Goal: Task Accomplishment & Management: Manage account settings

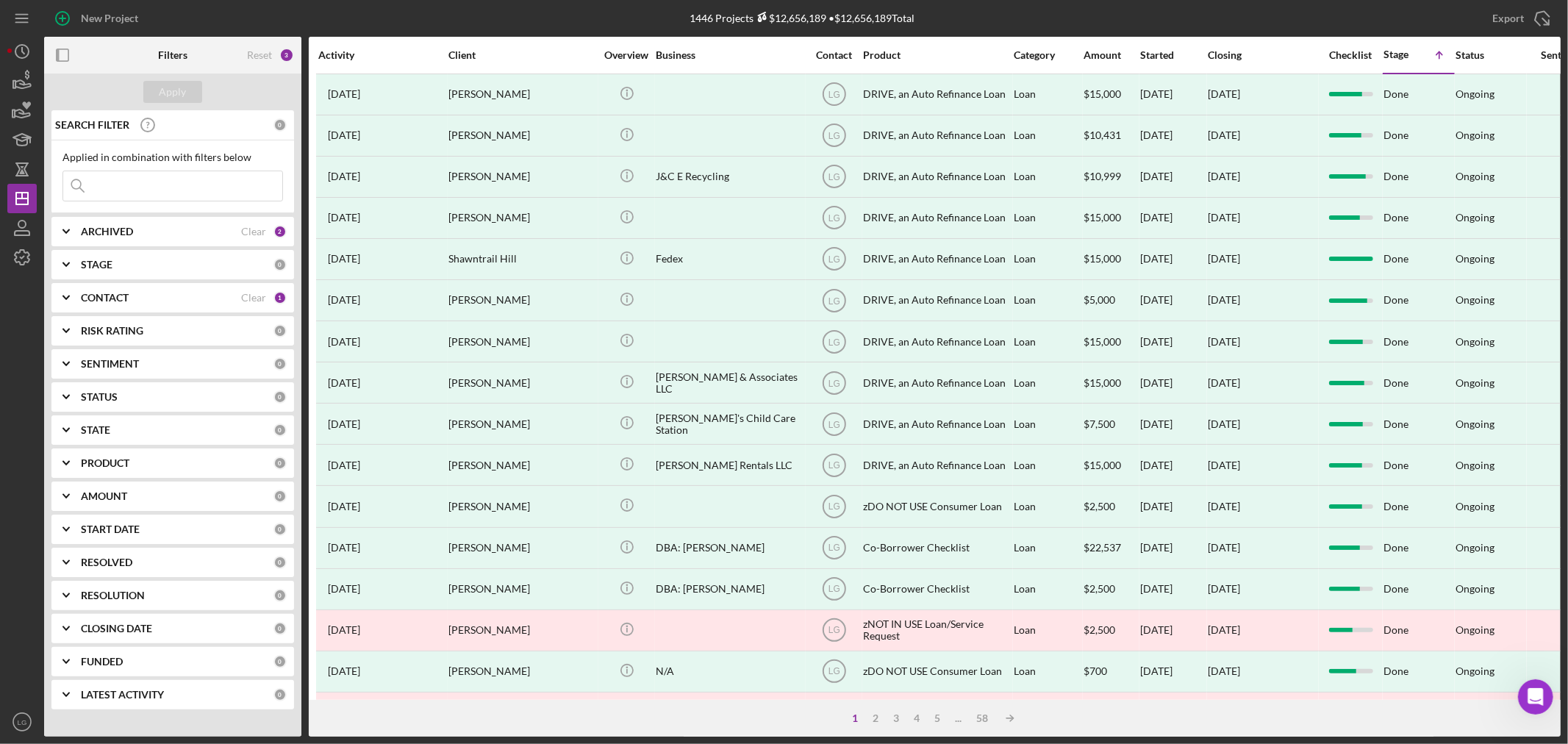
click at [146, 182] on input at bounding box center [173, 185] width 219 height 29
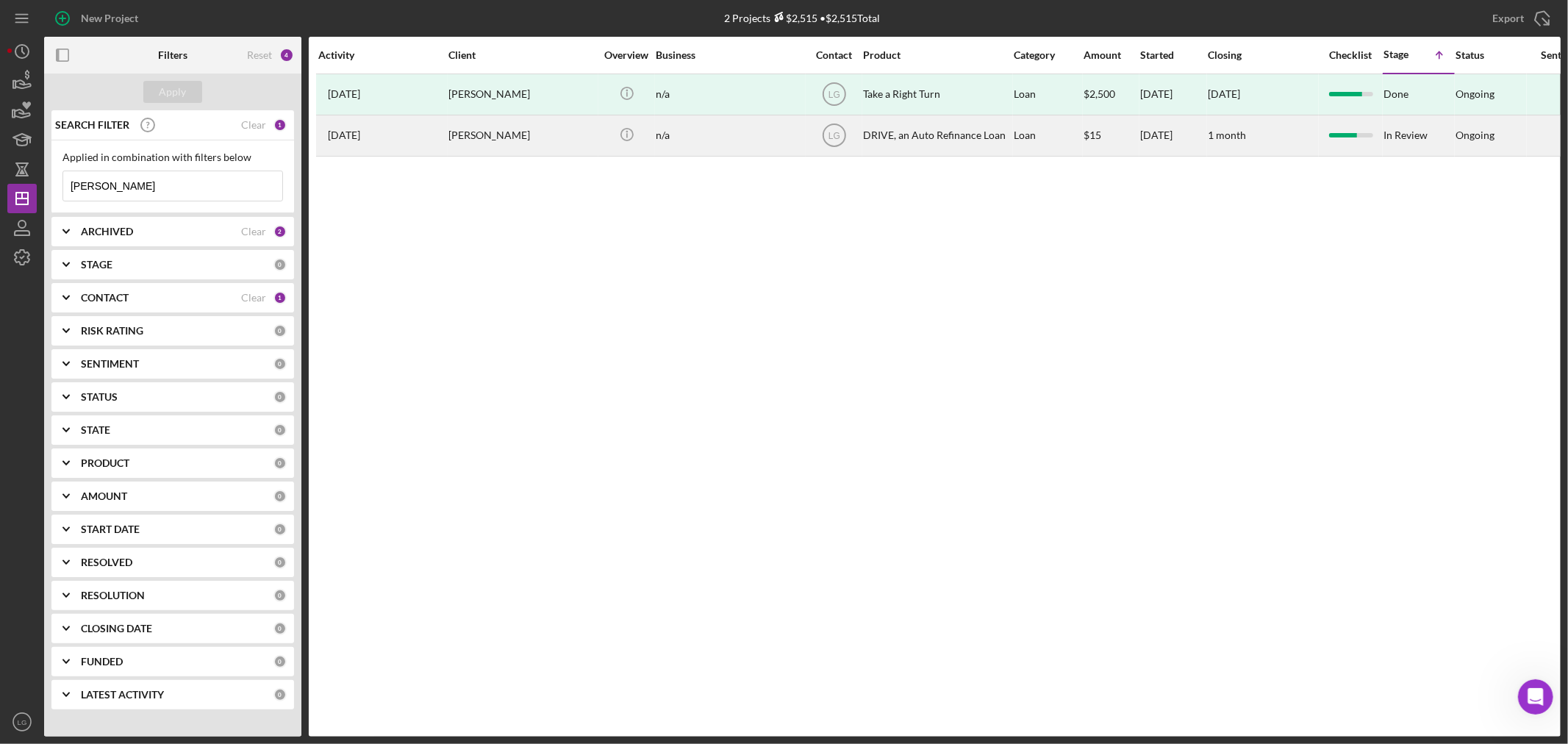
type input "[PERSON_NAME]"
click at [477, 140] on div "[PERSON_NAME]" at bounding box center [521, 136] width 147 height 39
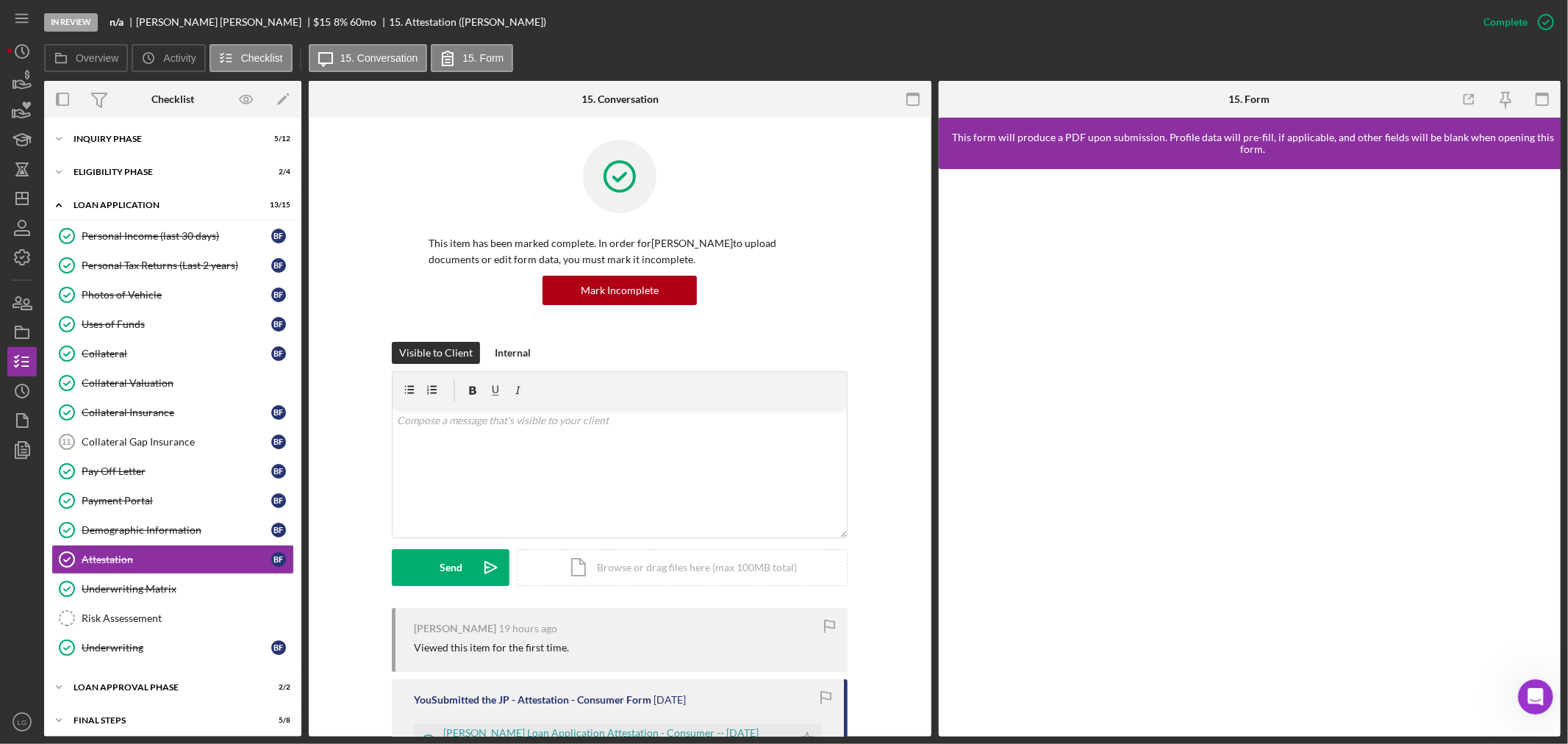
scroll to position [40, 0]
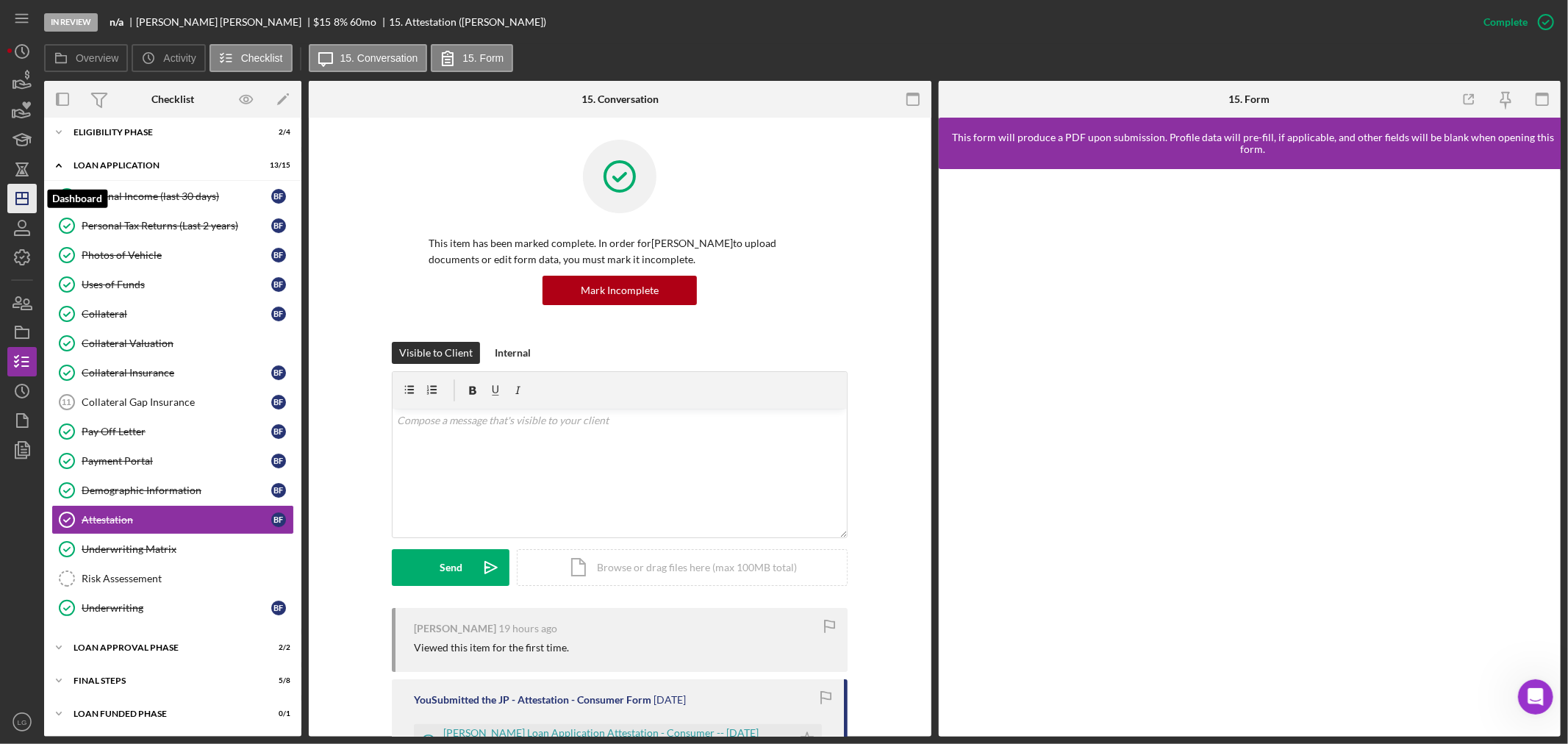
click at [22, 202] on icon "Icon/Dashboard" at bounding box center [22, 199] width 37 height 37
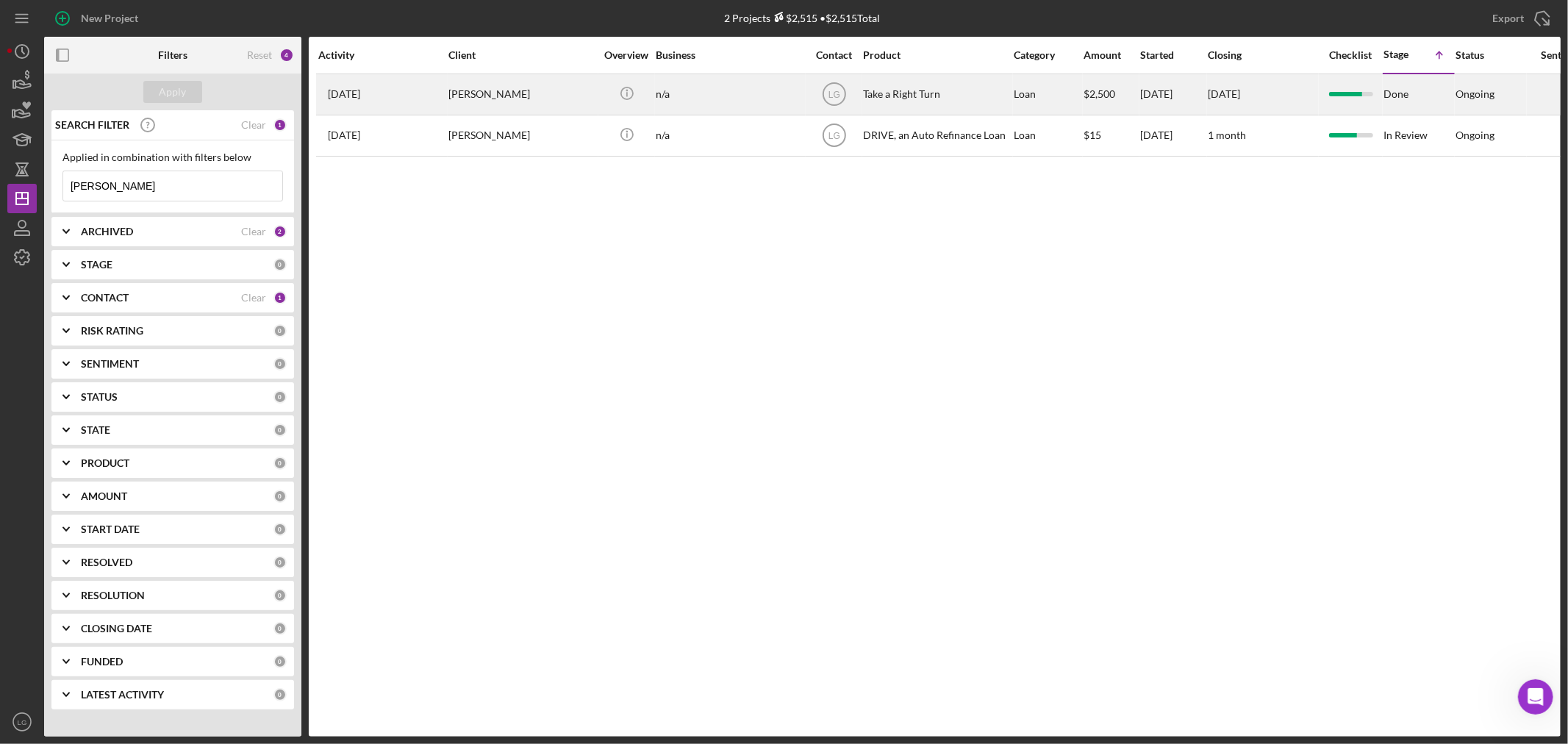
click at [444, 94] on div "[DATE] [PERSON_NAME]" at bounding box center [382, 94] width 129 height 39
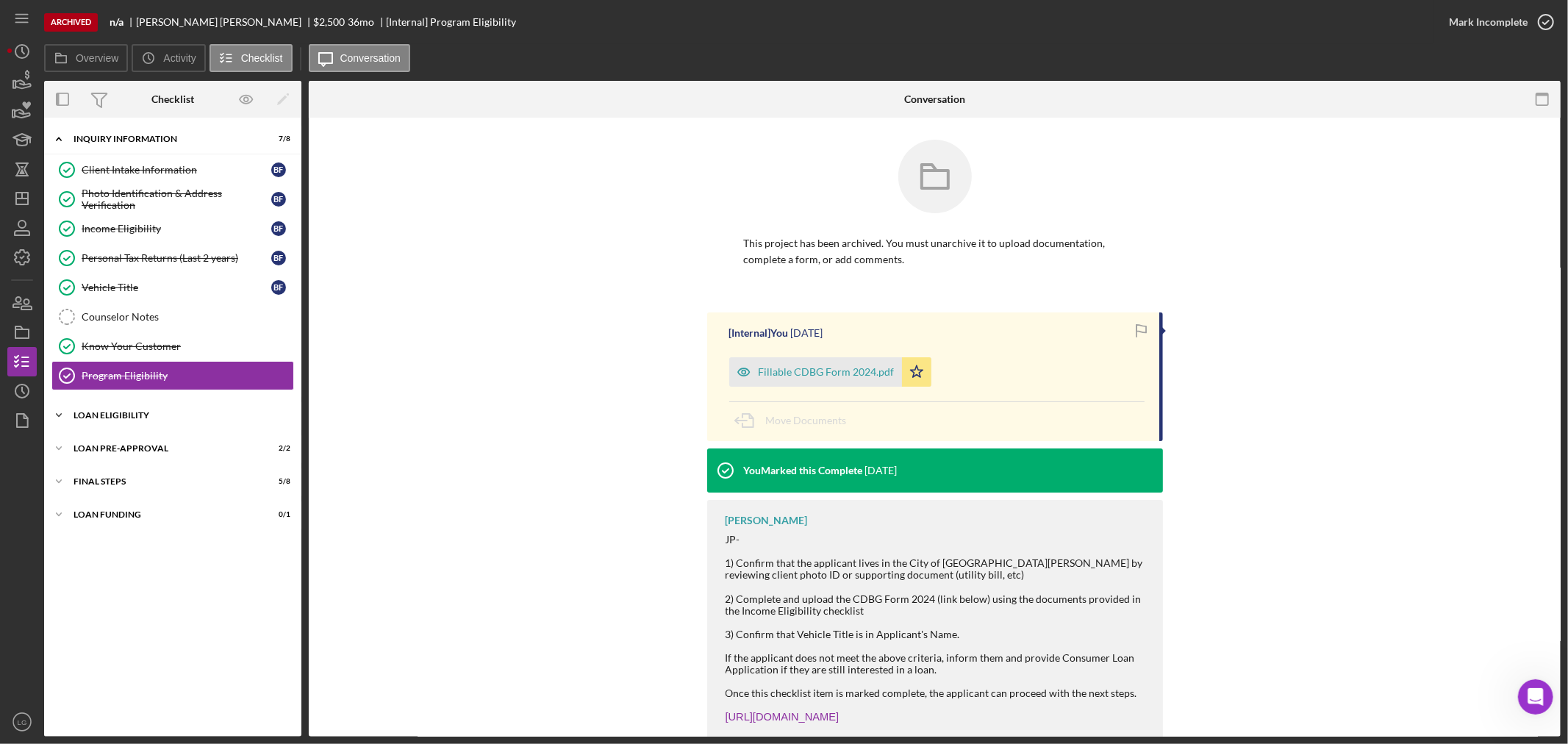
click at [101, 415] on div "Loan Eligibility" at bounding box center [178, 415] width 210 height 8
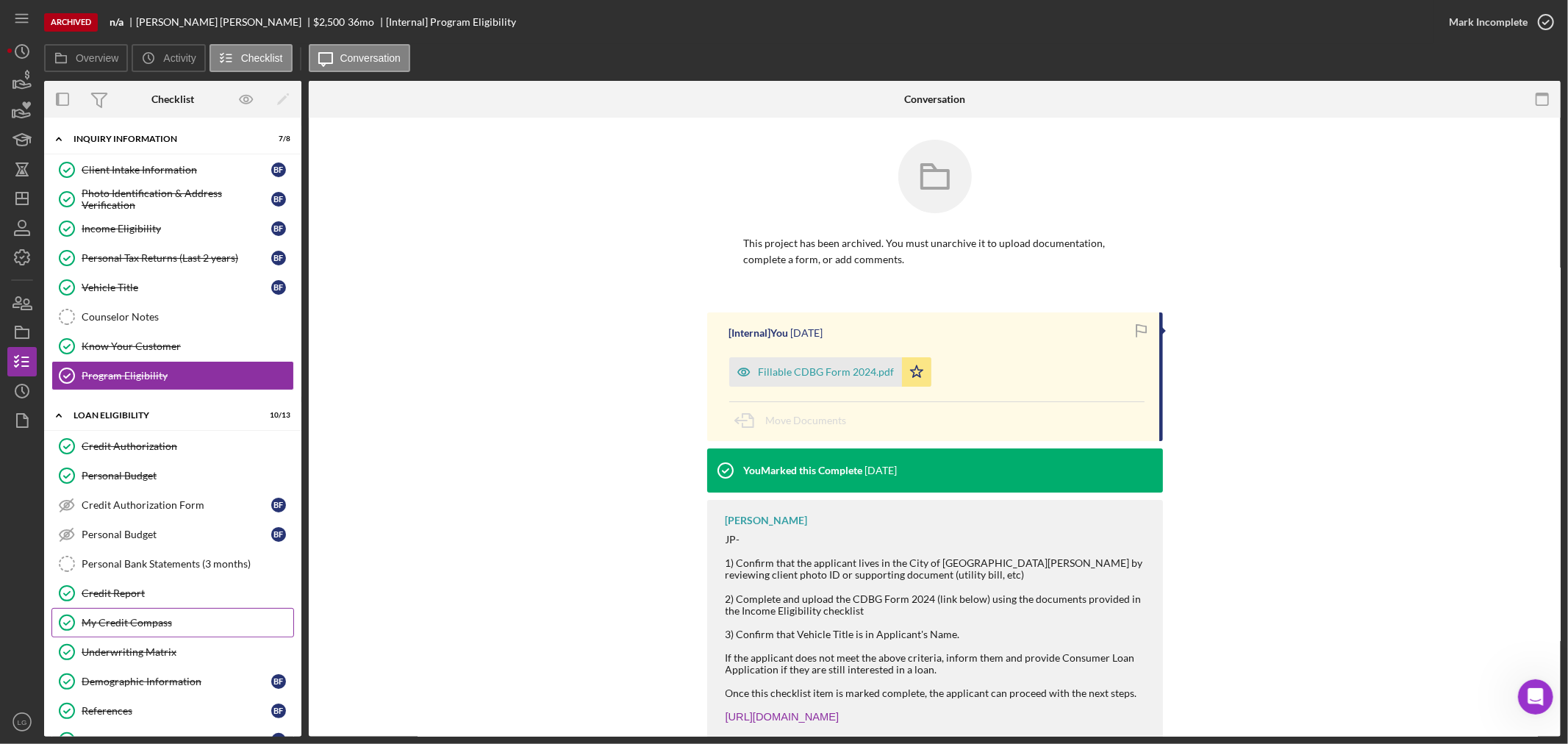
click at [120, 616] on link "My Credit Compass My Credit Compass" at bounding box center [173, 623] width 243 height 29
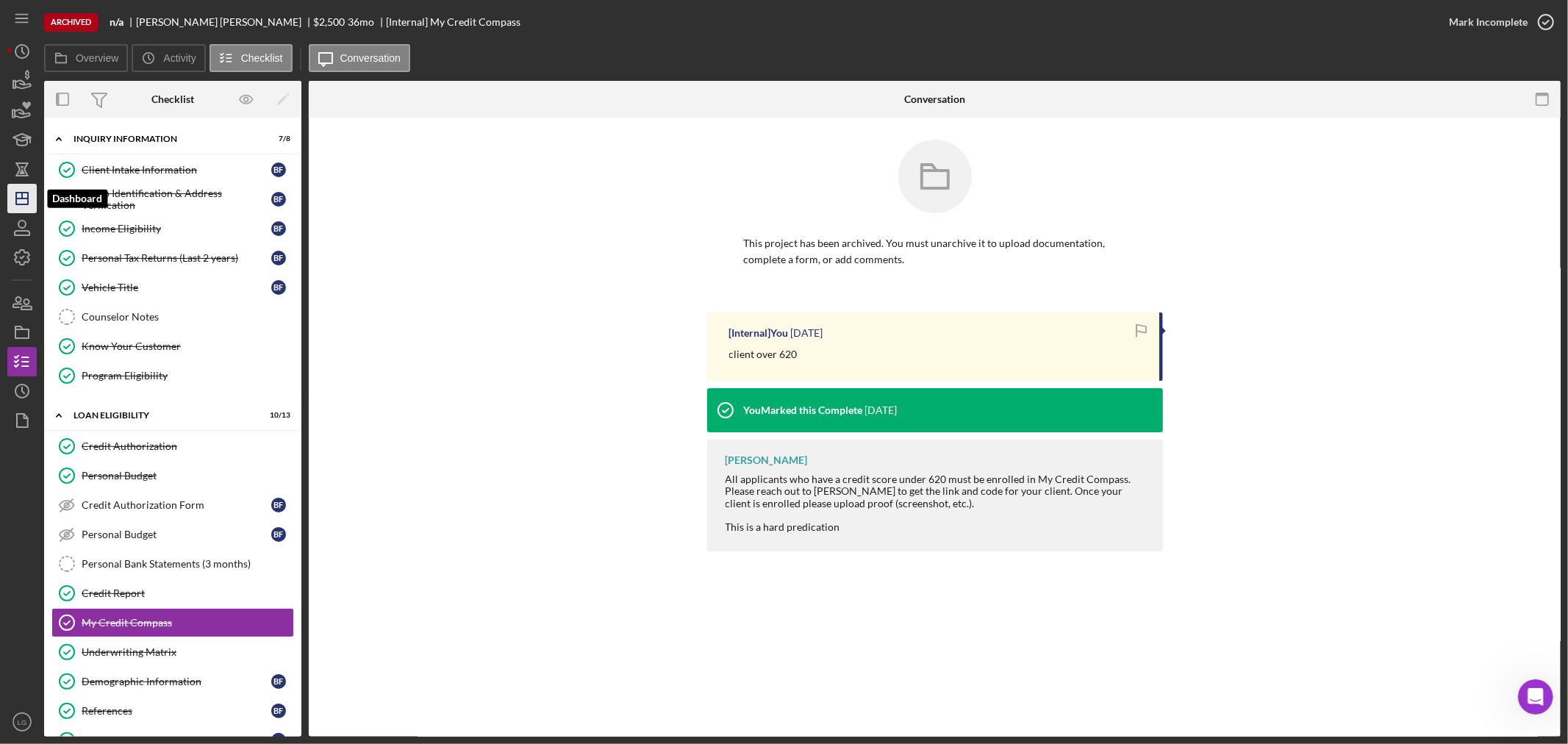
click at [23, 202] on icon "Icon/Dashboard" at bounding box center [22, 199] width 37 height 37
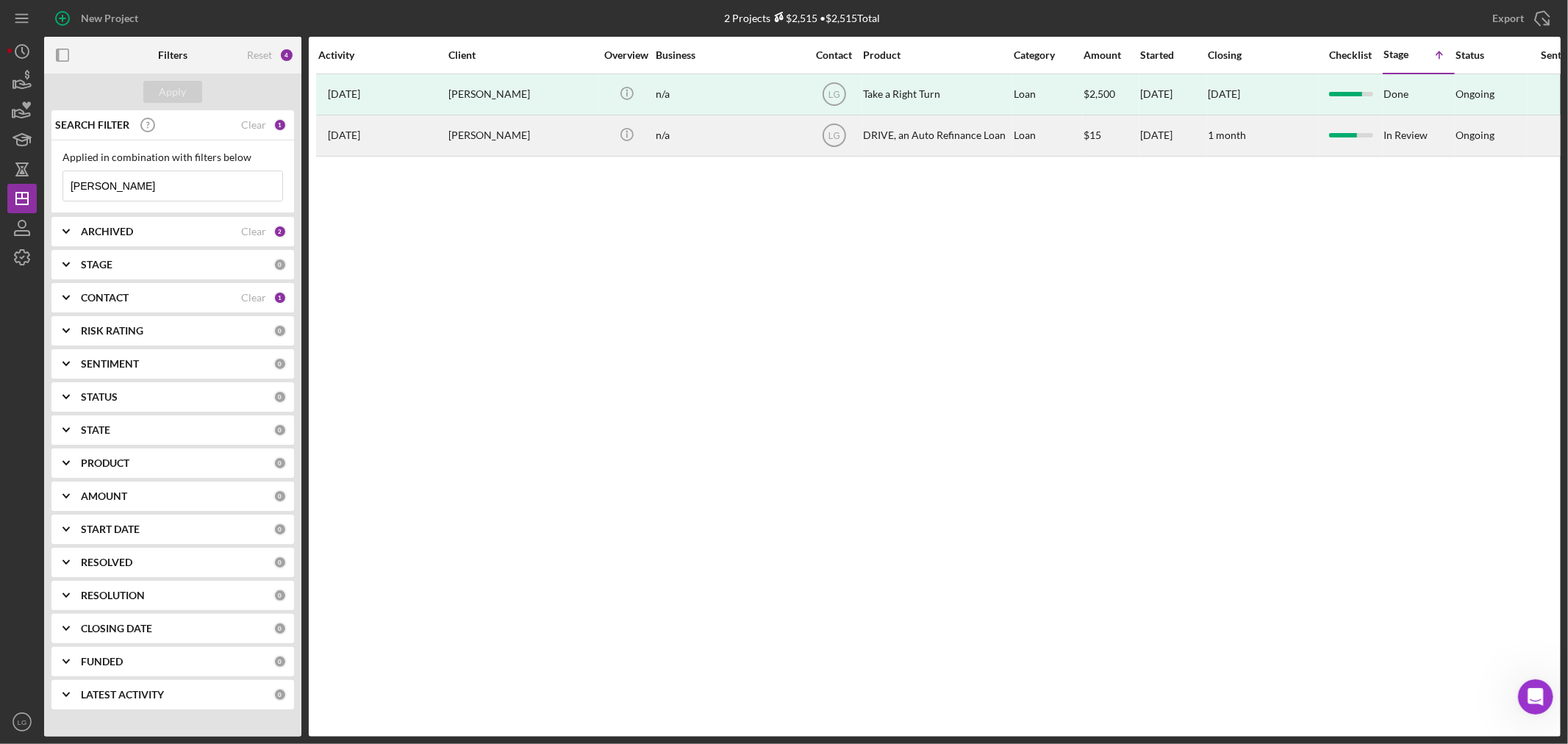
click at [523, 130] on div "[PERSON_NAME]" at bounding box center [521, 136] width 147 height 39
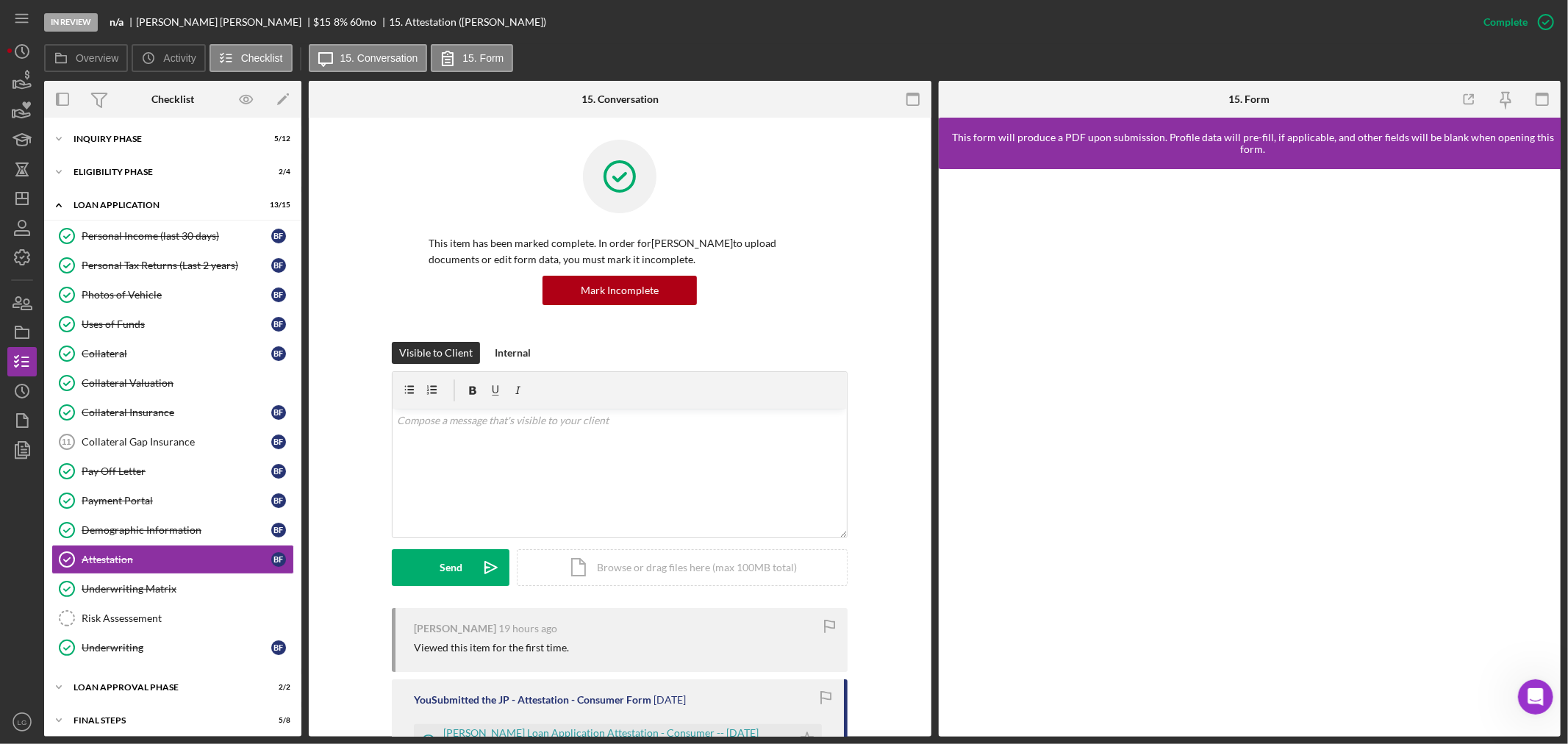
scroll to position [40, 0]
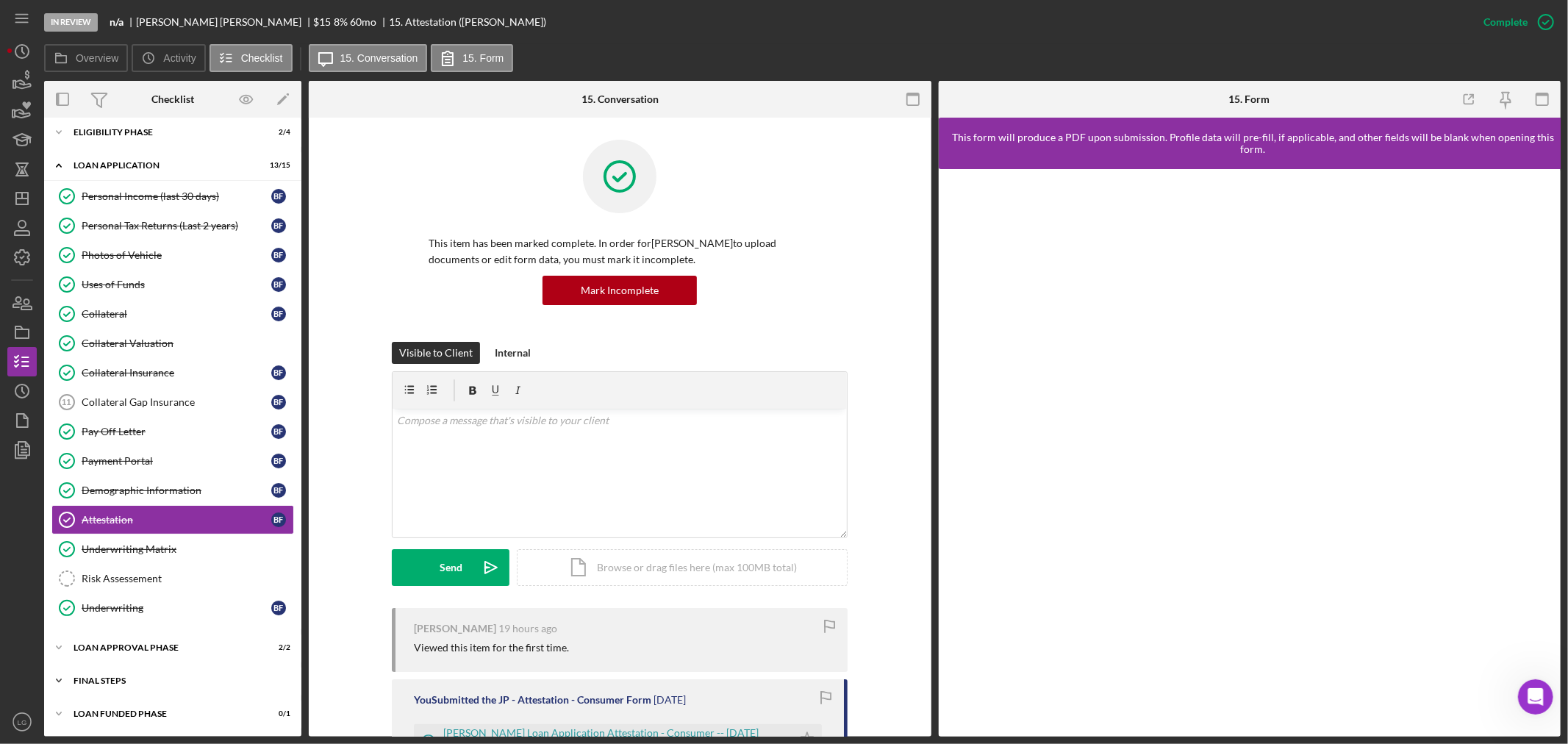
click at [144, 675] on div "Icon/Expander FINAL STEPS 5 / 8" at bounding box center [172, 681] width 257 height 29
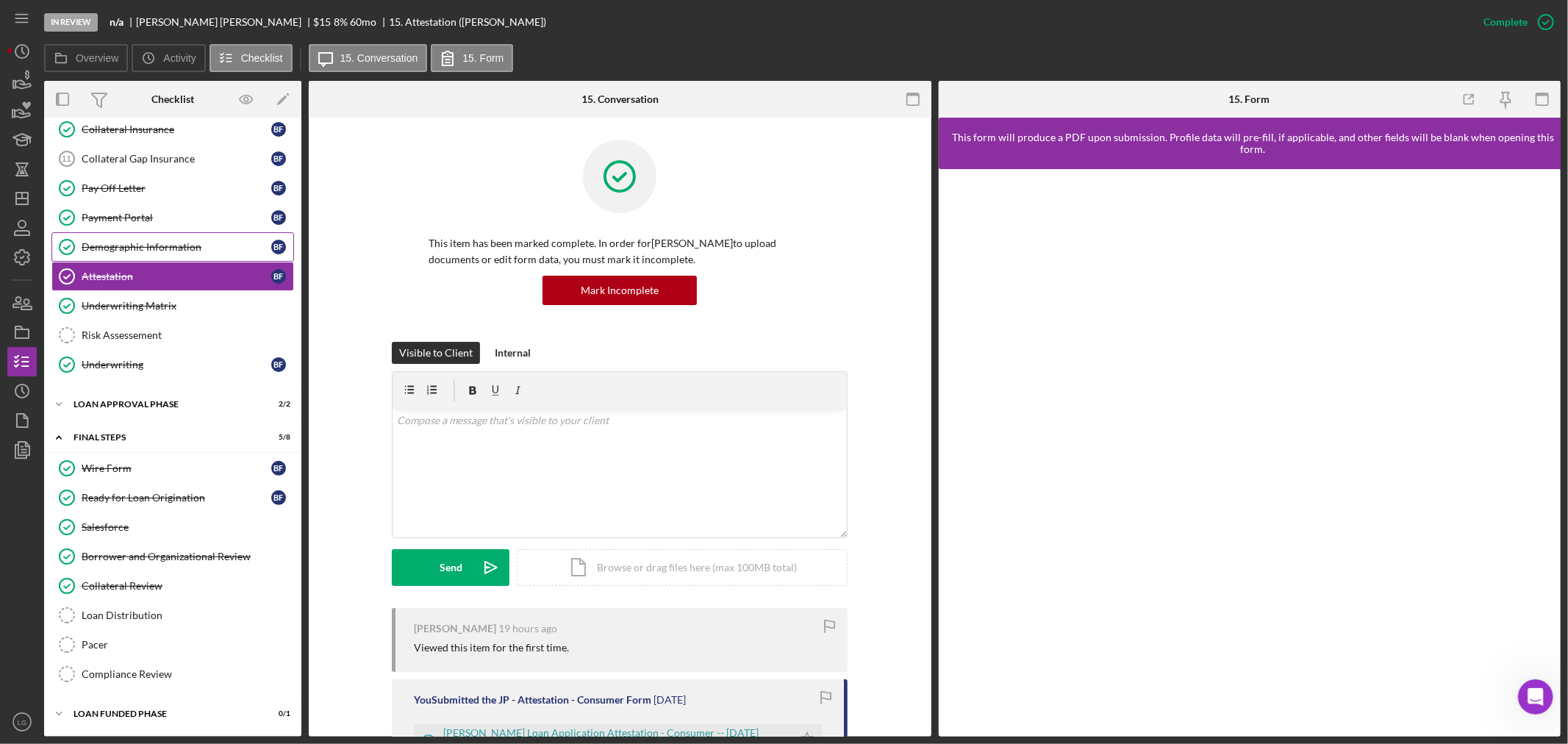
scroll to position [0, 0]
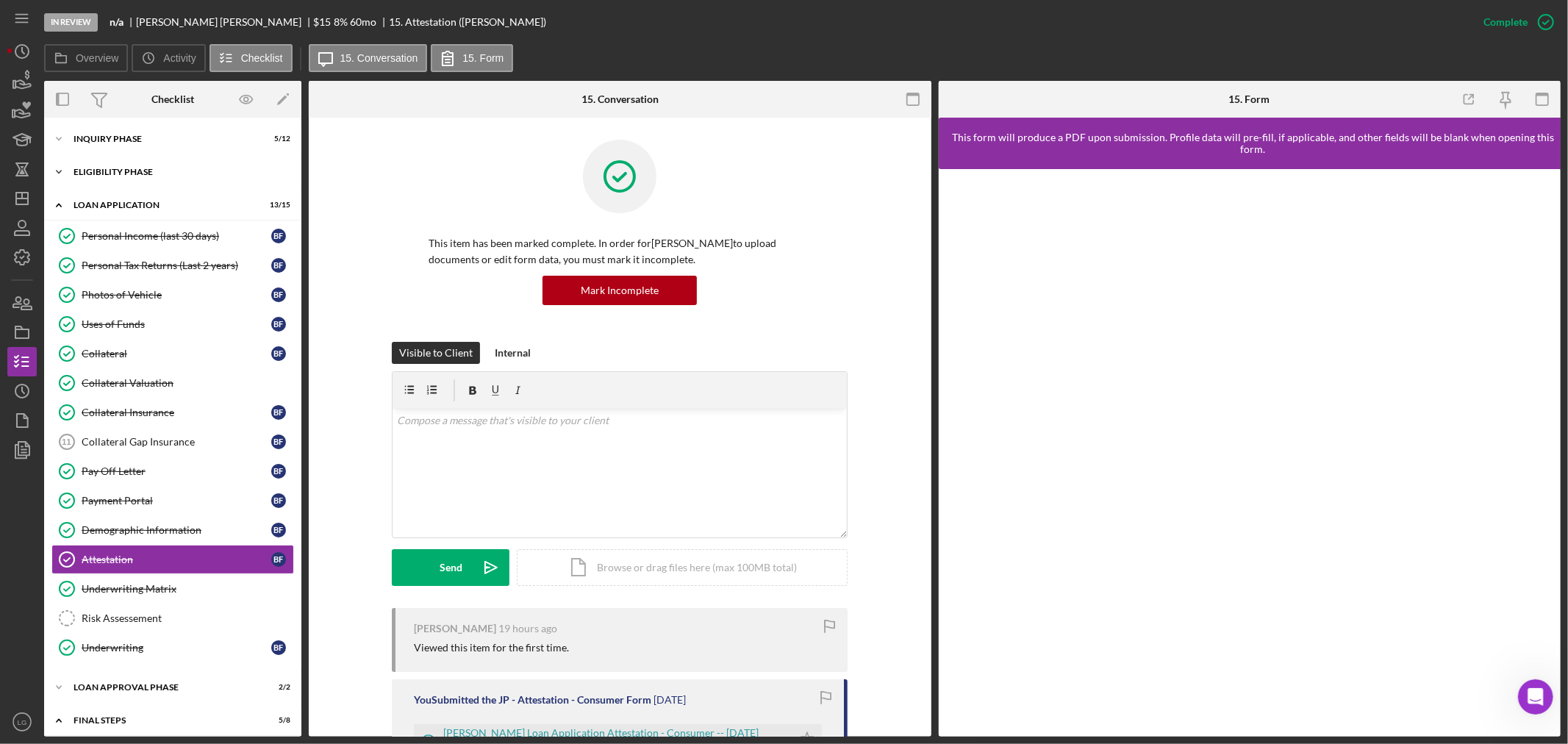
click at [133, 170] on div "Eligibility Phase" at bounding box center [178, 172] width 210 height 8
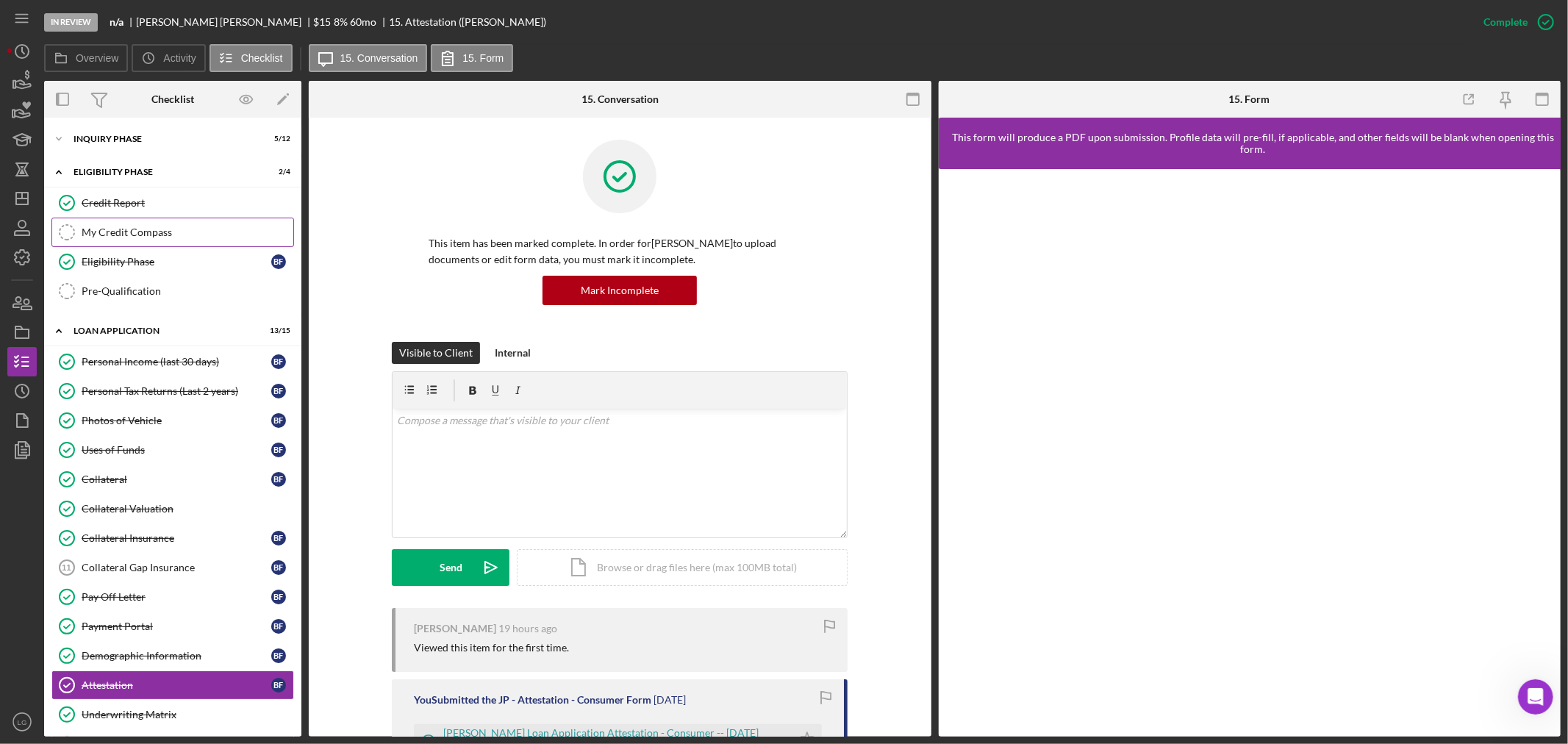
click at [130, 225] on link "My Credit Compass My Credit Compass" at bounding box center [173, 232] width 243 height 29
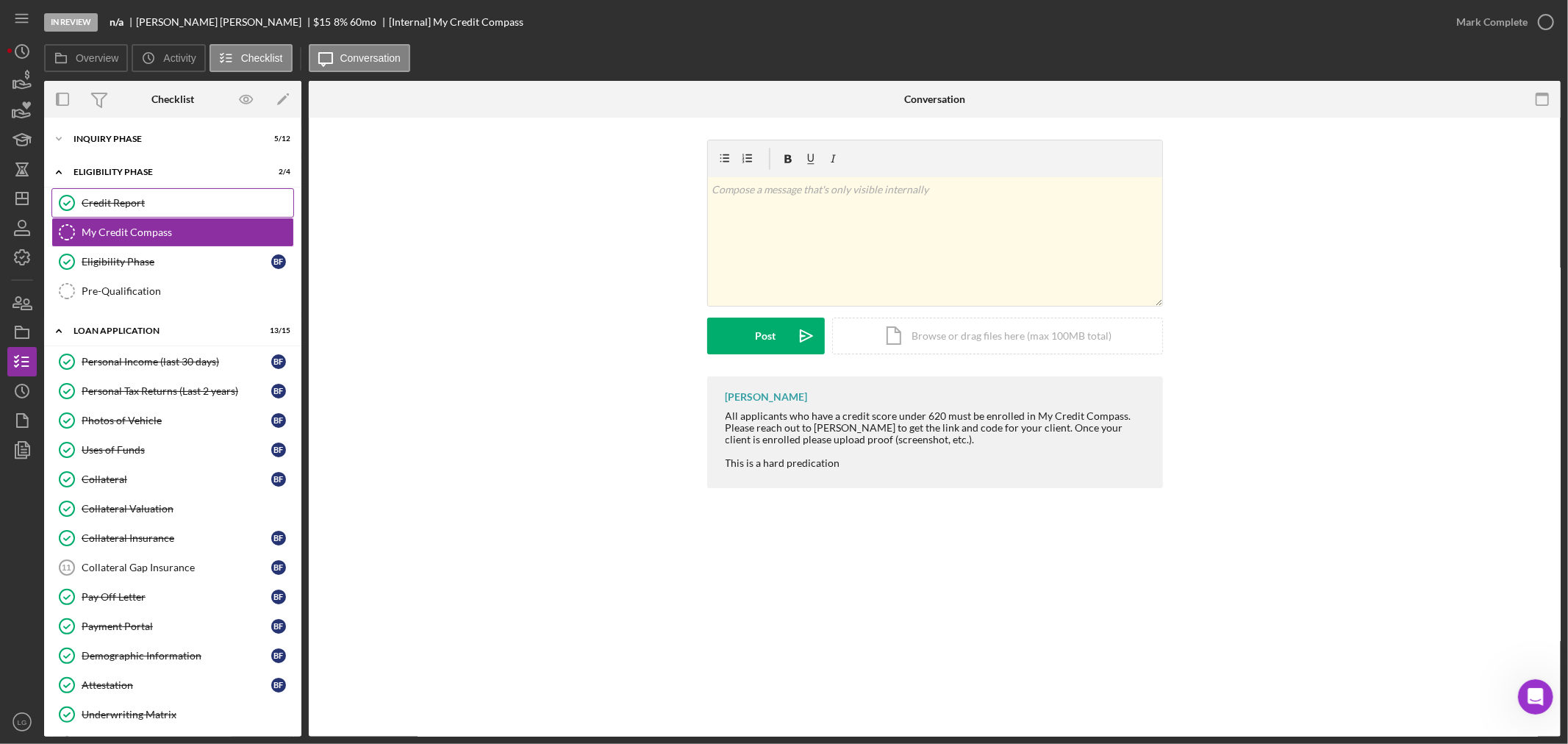
click at [134, 199] on div "Credit Report" at bounding box center [187, 203] width 211 height 12
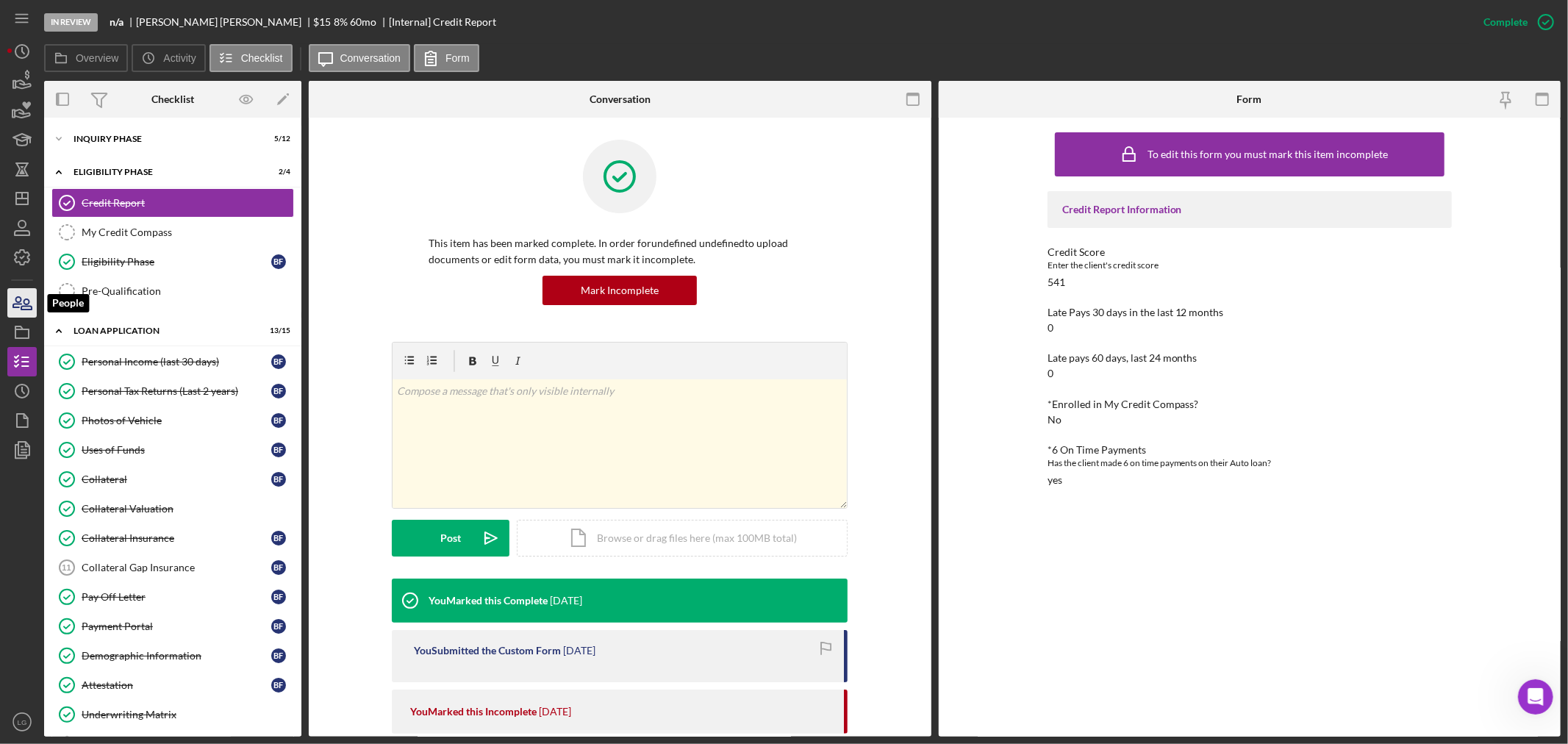
click at [23, 292] on icon "button" at bounding box center [22, 303] width 37 height 37
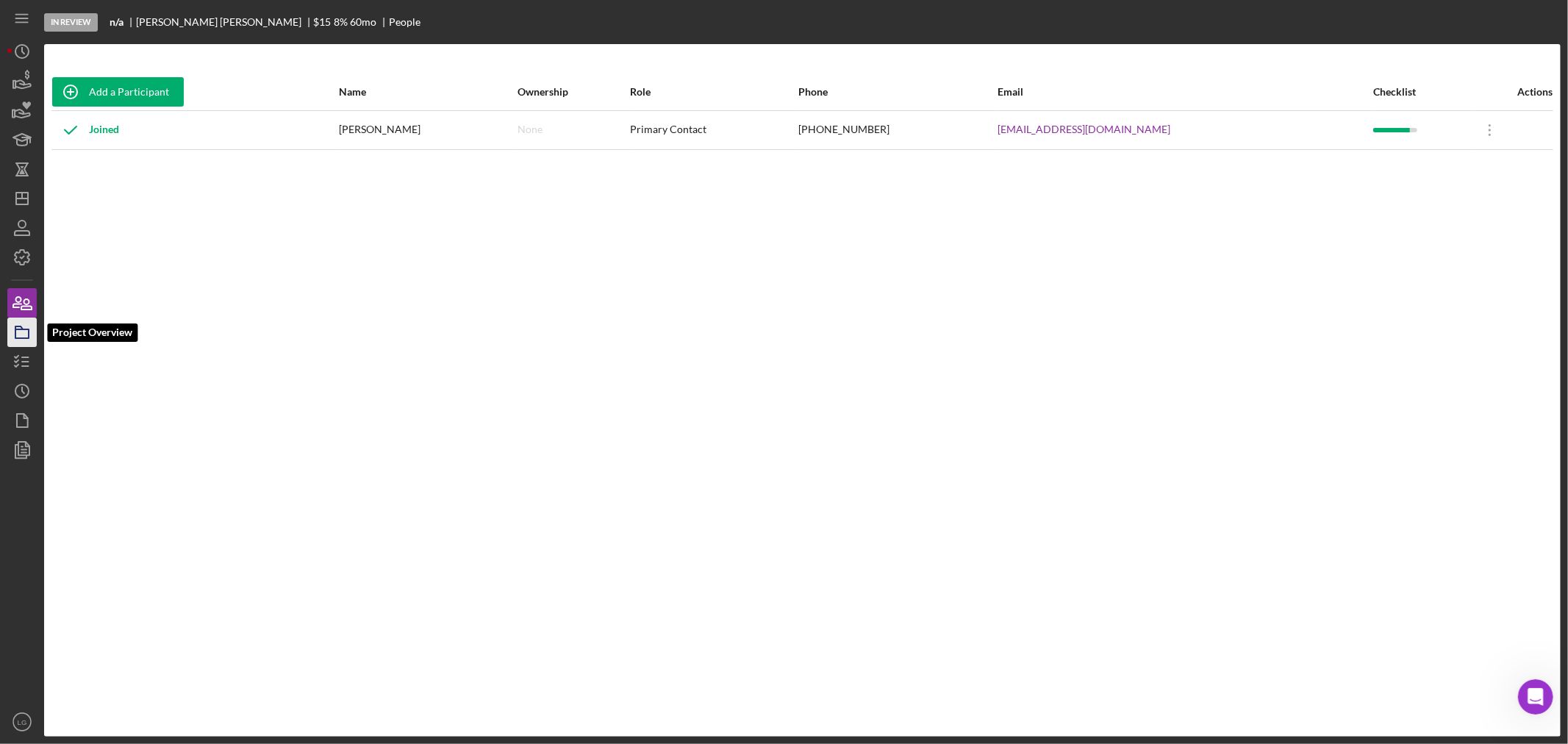
click at [18, 333] on icon "button" at bounding box center [22, 333] width 37 height 37
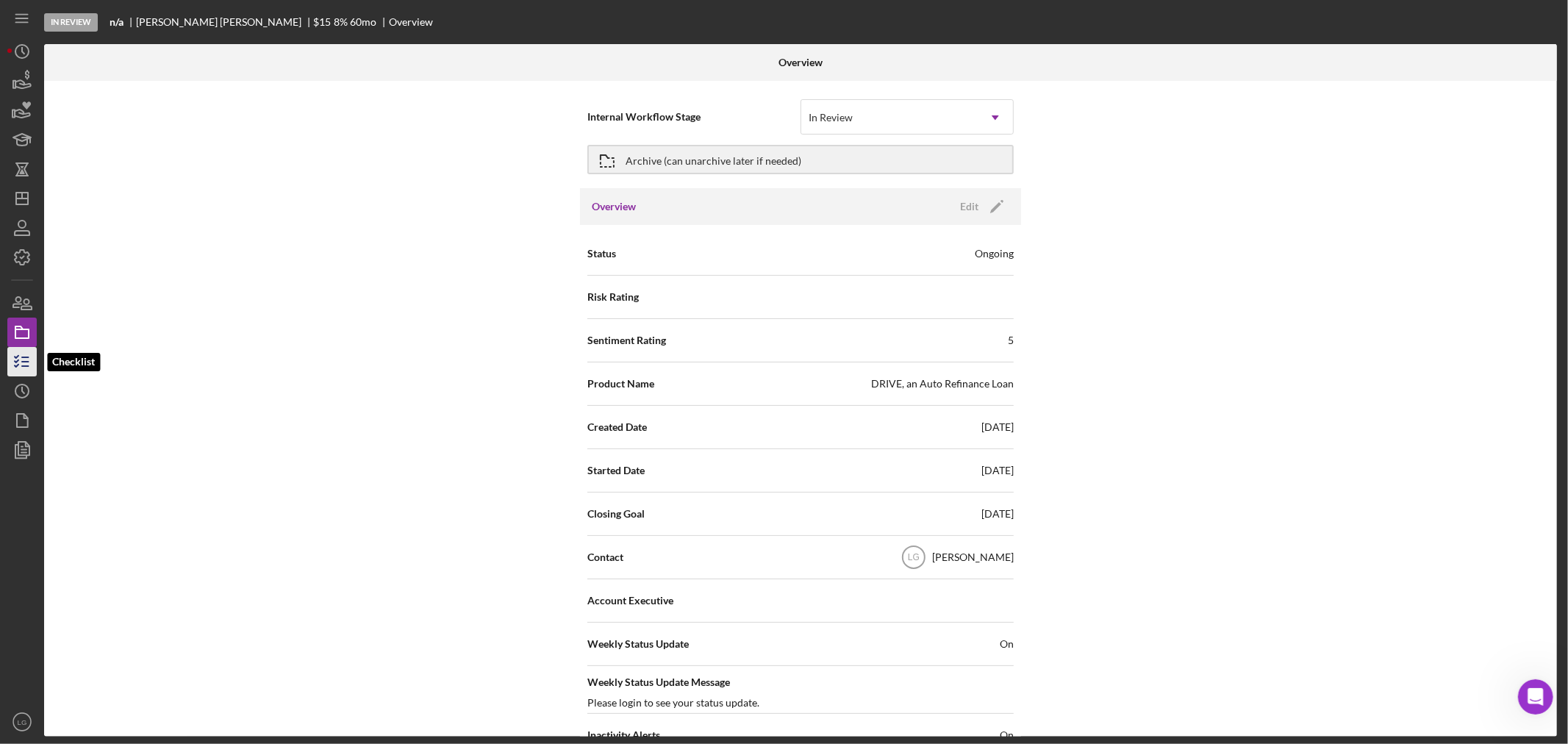
click at [16, 372] on icon "button" at bounding box center [22, 362] width 37 height 37
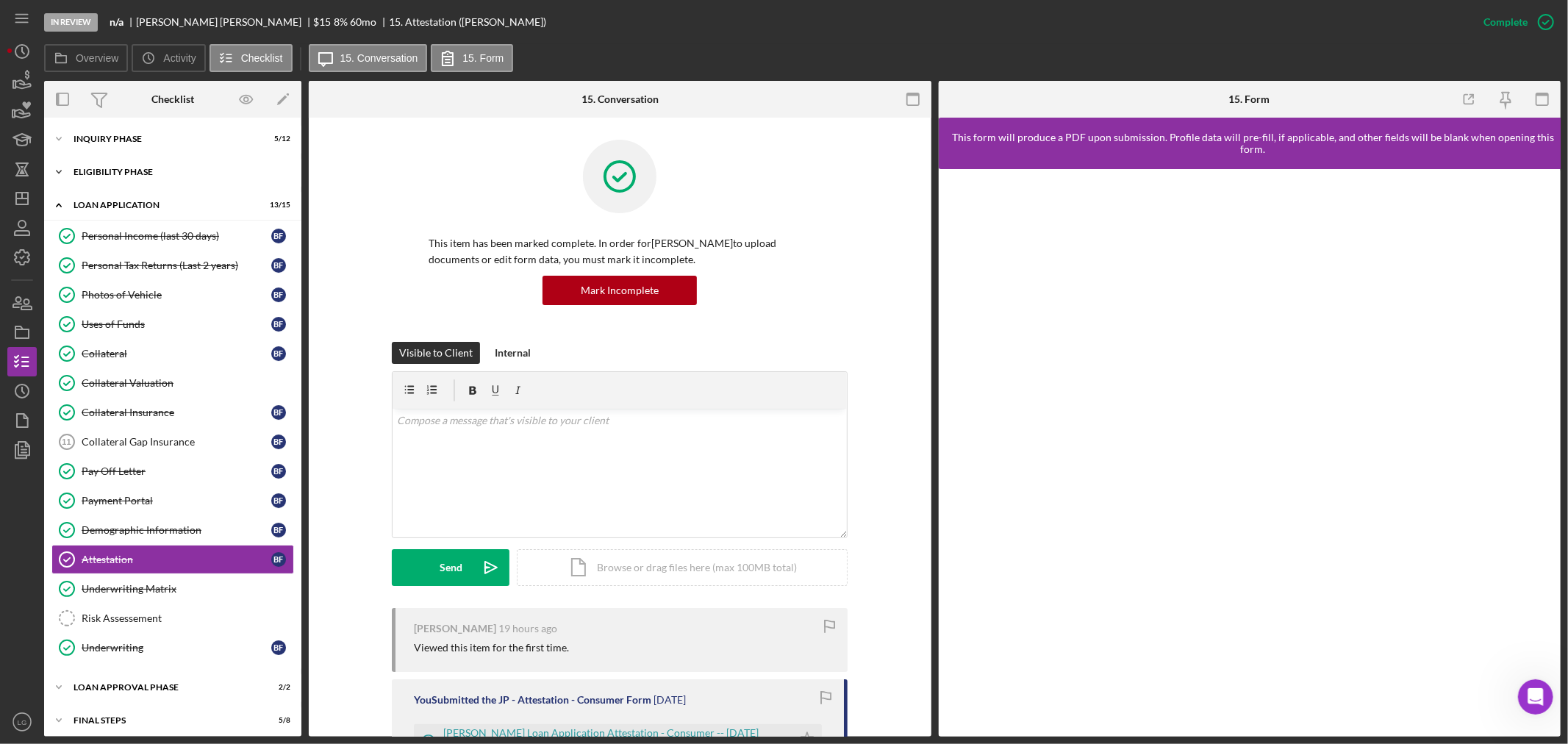
click at [129, 180] on div "Icon/Expander Eligibility Phase 2 / 4" at bounding box center [172, 172] width 257 height 29
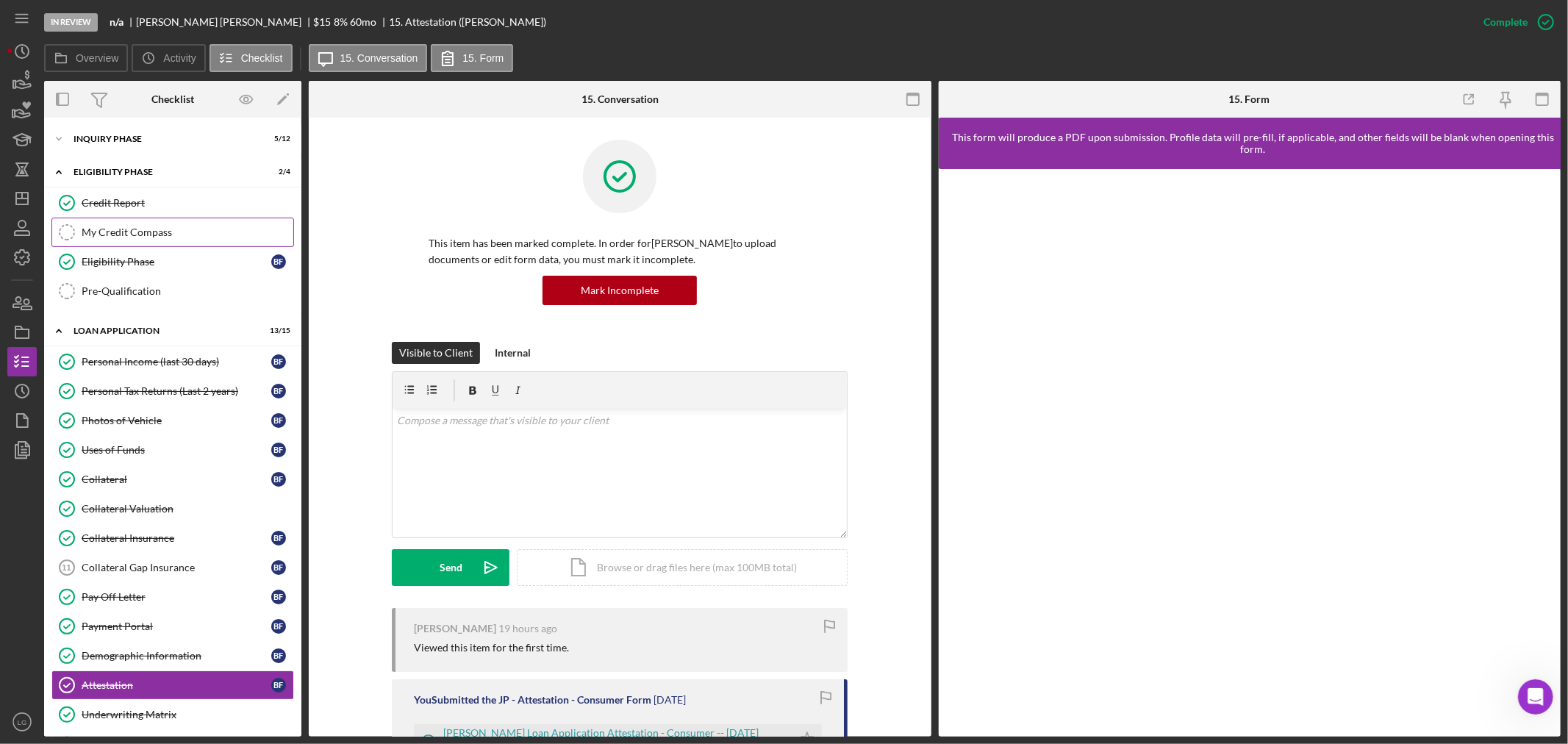
click at [113, 236] on div "My Credit Compass" at bounding box center [187, 233] width 211 height 12
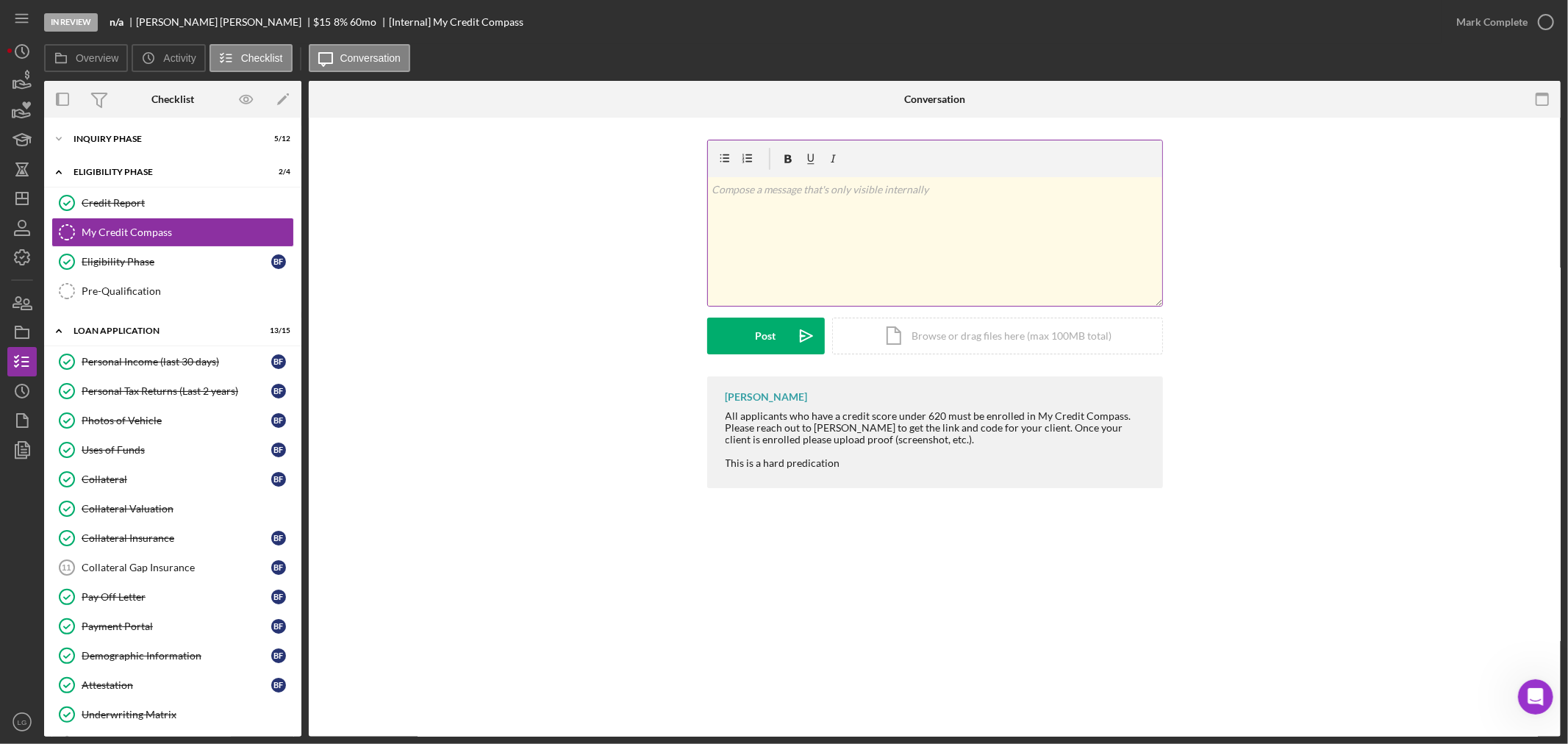
click at [783, 291] on div "v Color teal Color pink Remove color Add row above Add row below Add column bef…" at bounding box center [935, 241] width 454 height 129
click at [797, 325] on icon "Icon/icon-invite-send" at bounding box center [807, 336] width 37 height 37
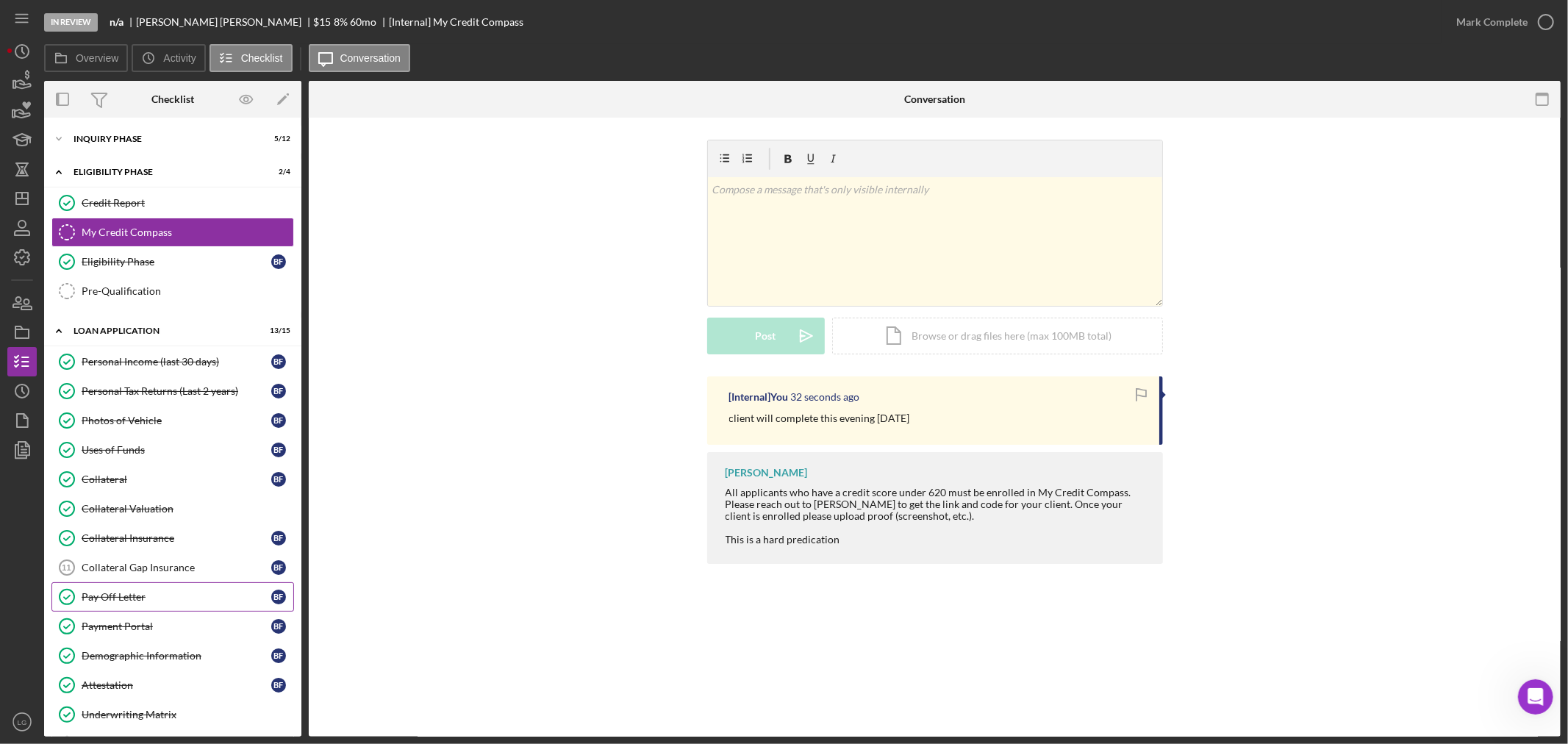
click at [113, 593] on div "Pay Off Letter" at bounding box center [176, 597] width 189 height 12
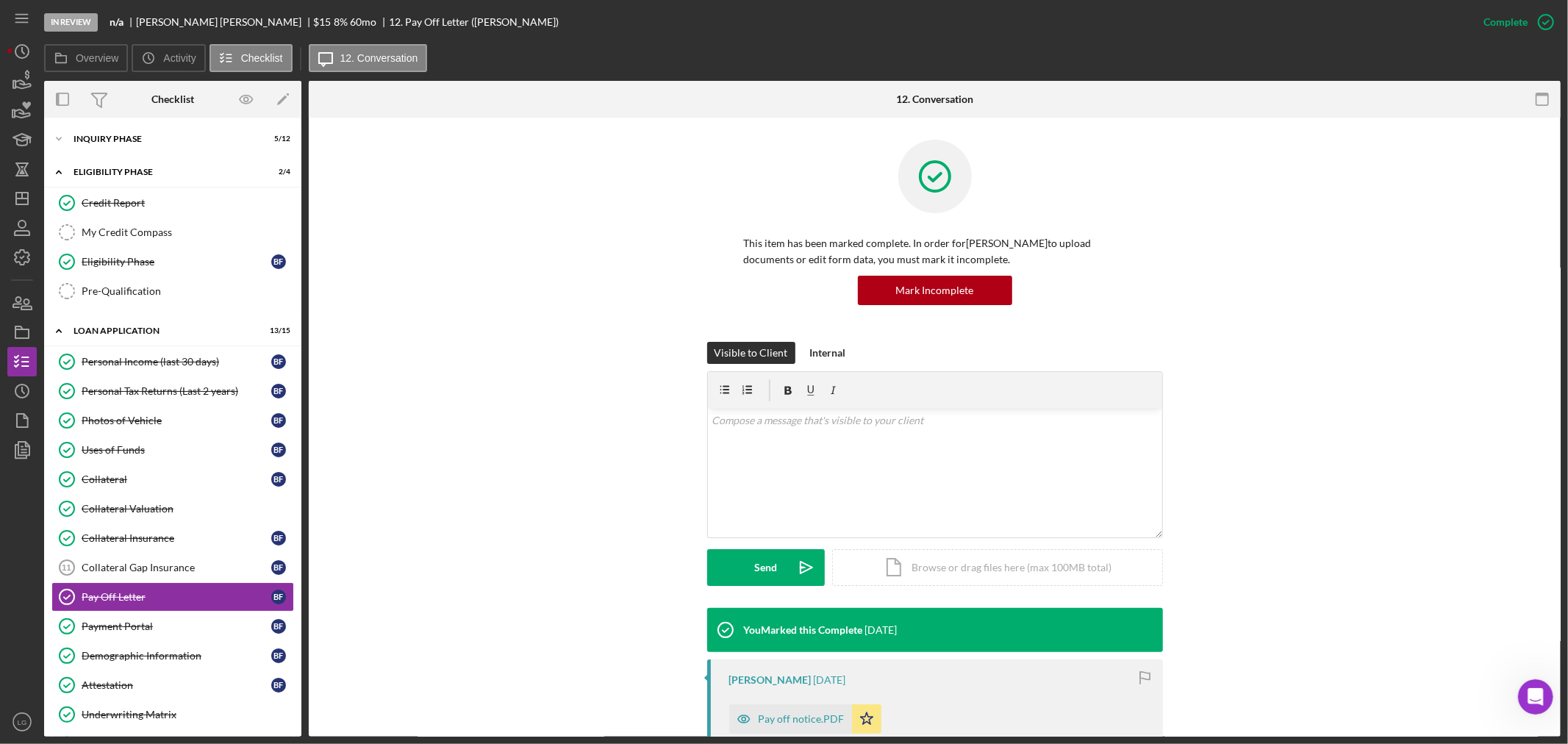
scroll to position [327, 0]
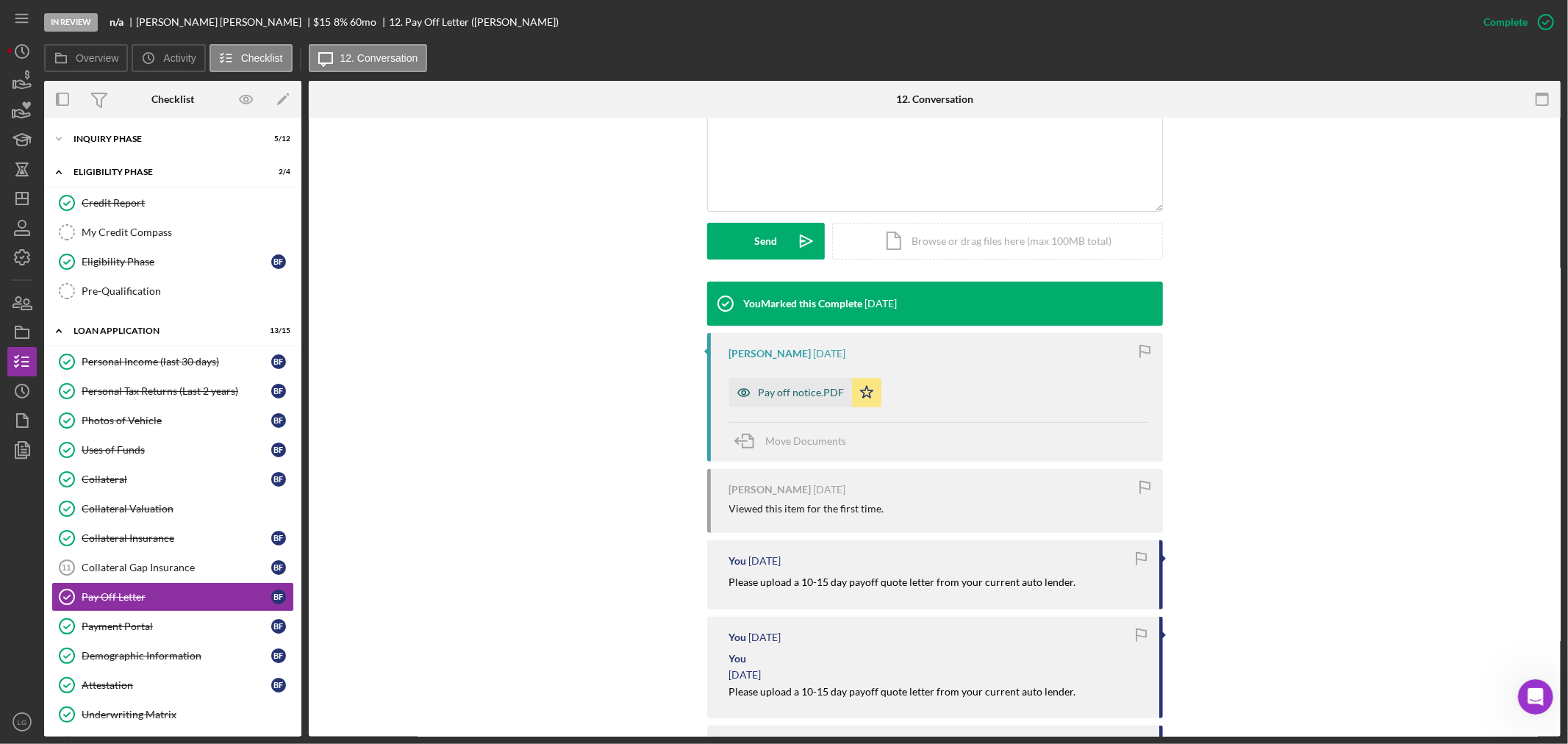
click at [774, 394] on div "Pay off notice.PDF" at bounding box center [802, 393] width 86 height 12
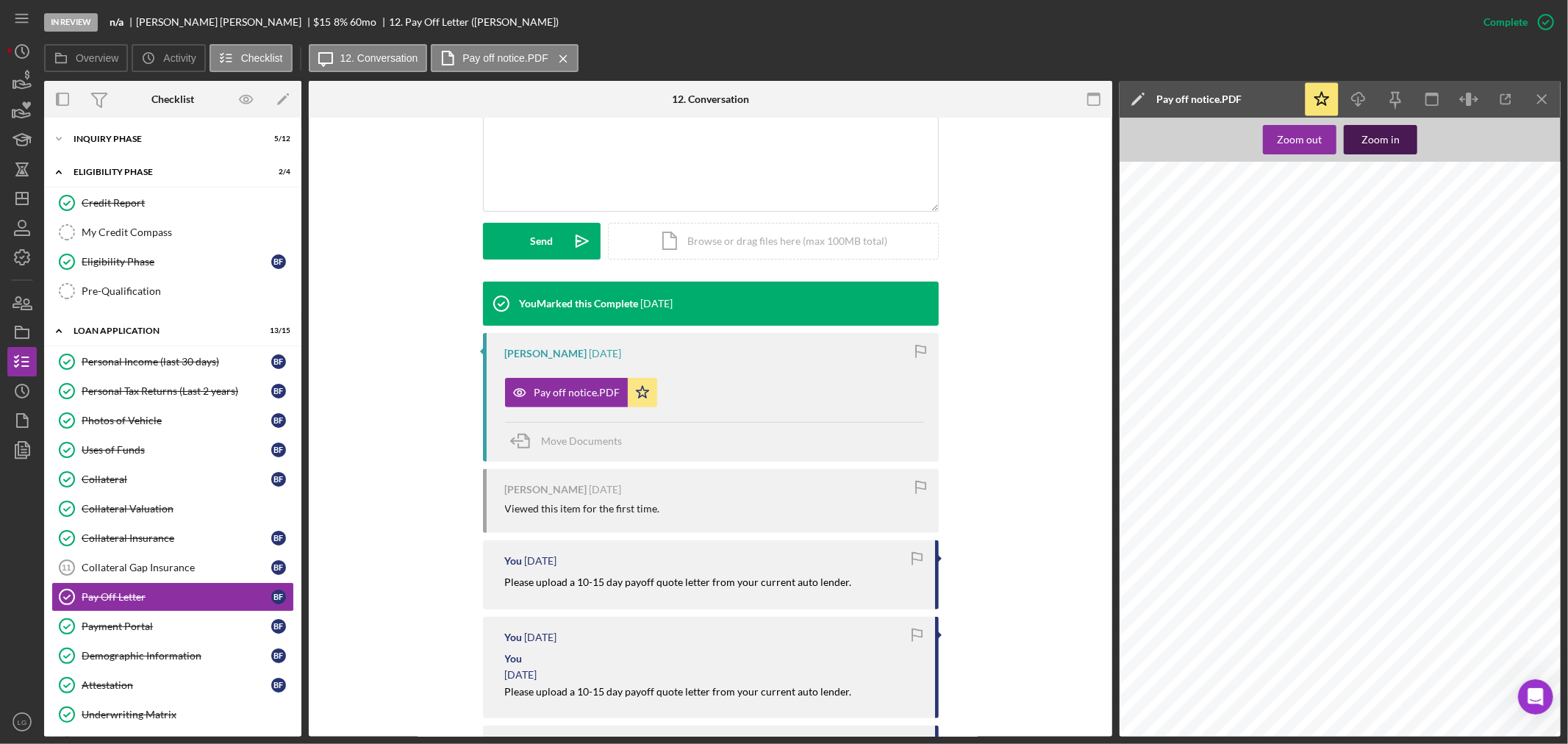
click at [1347, 133] on button "Zoom in" at bounding box center [1380, 139] width 73 height 29
click at [1063, 399] on div "You Marked this Complete [DATE] [PERSON_NAME] [DATE] Pay off notice.PDF Icon/St…" at bounding box center [711, 582] width 760 height 602
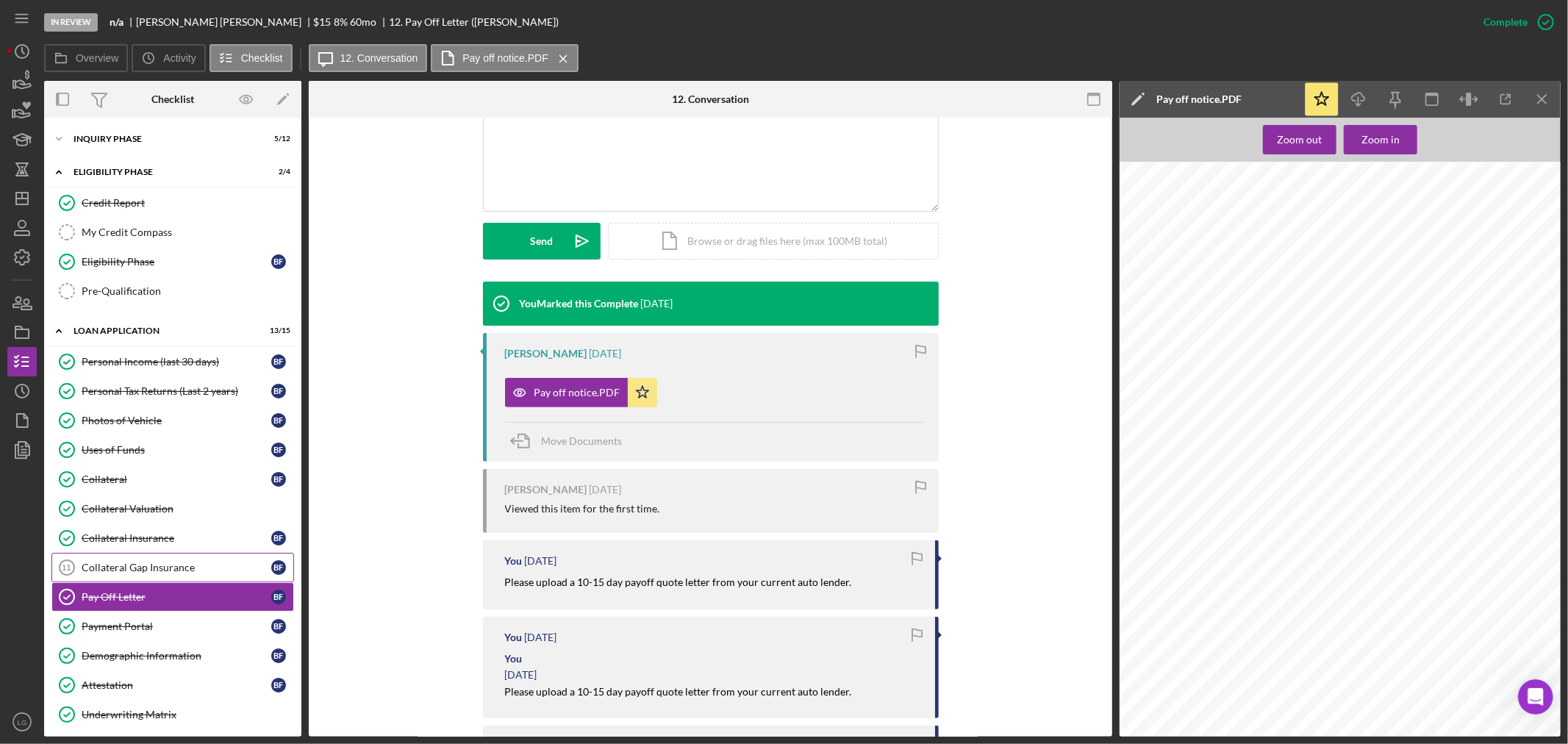
click at [197, 570] on div "Collateral Gap Insurance" at bounding box center [176, 568] width 189 height 12
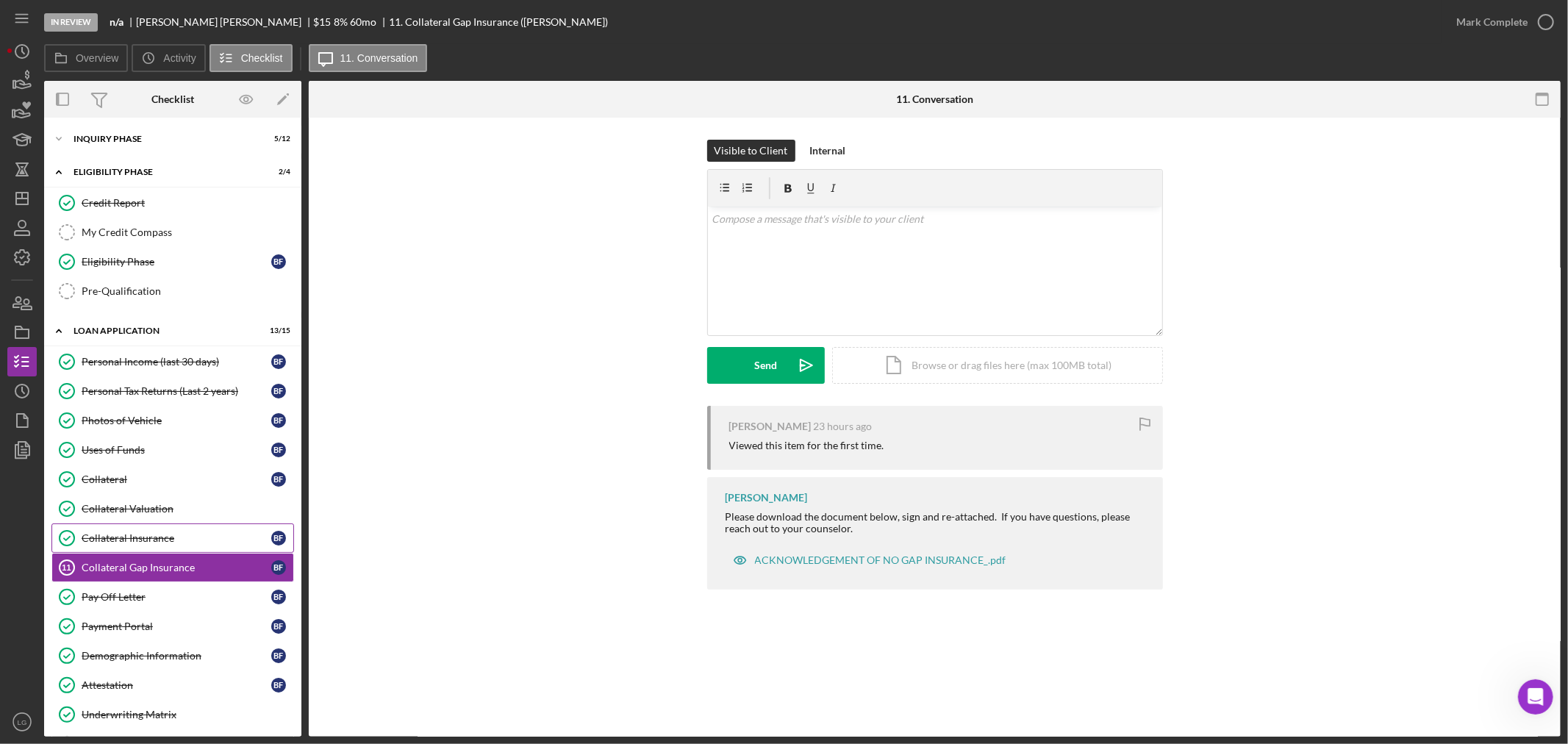
click at [194, 533] on div "Collateral Insurance" at bounding box center [176, 538] width 189 height 12
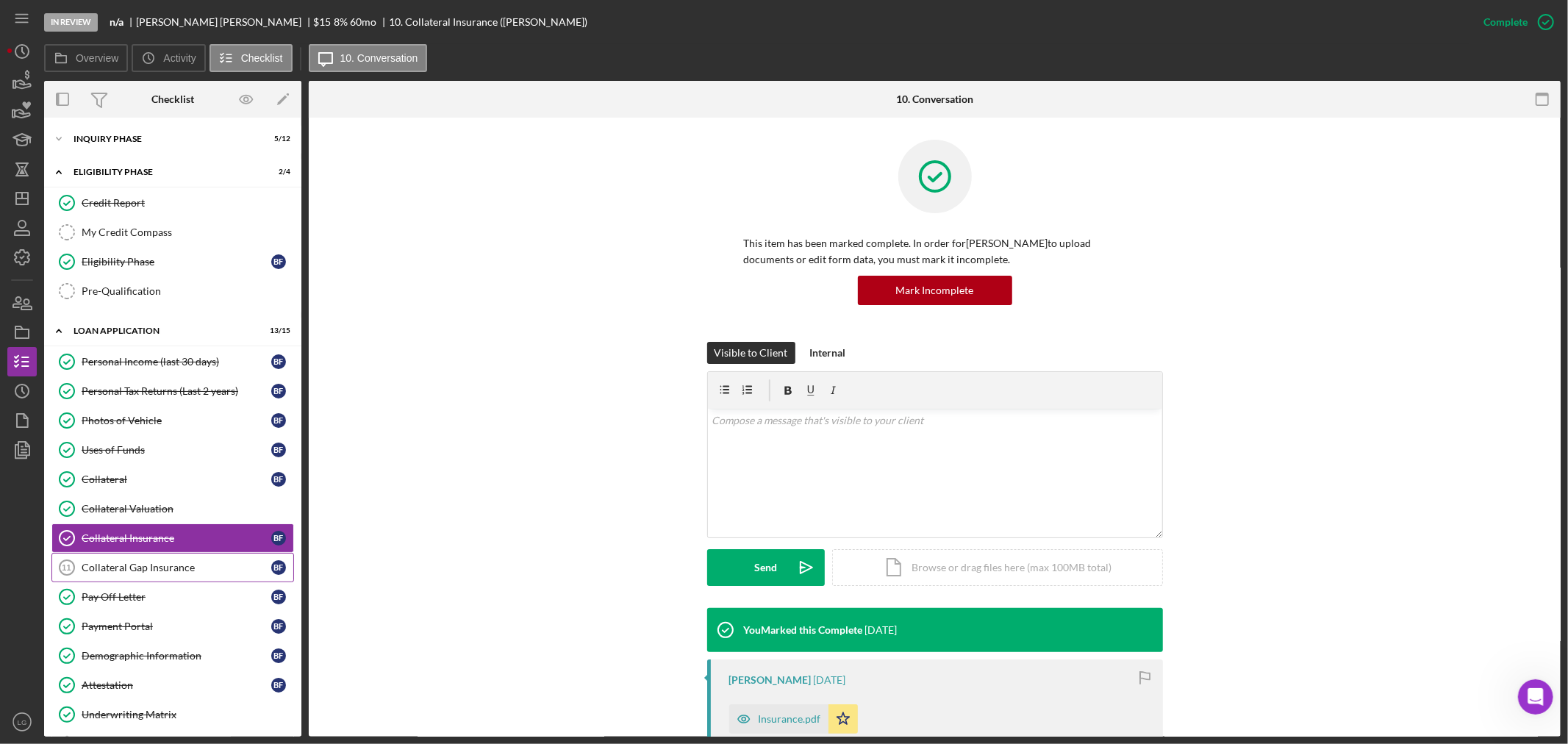
click at [169, 561] on link "Collateral Gap Insurance 11 Collateral Gap Insurance B F" at bounding box center [173, 567] width 243 height 29
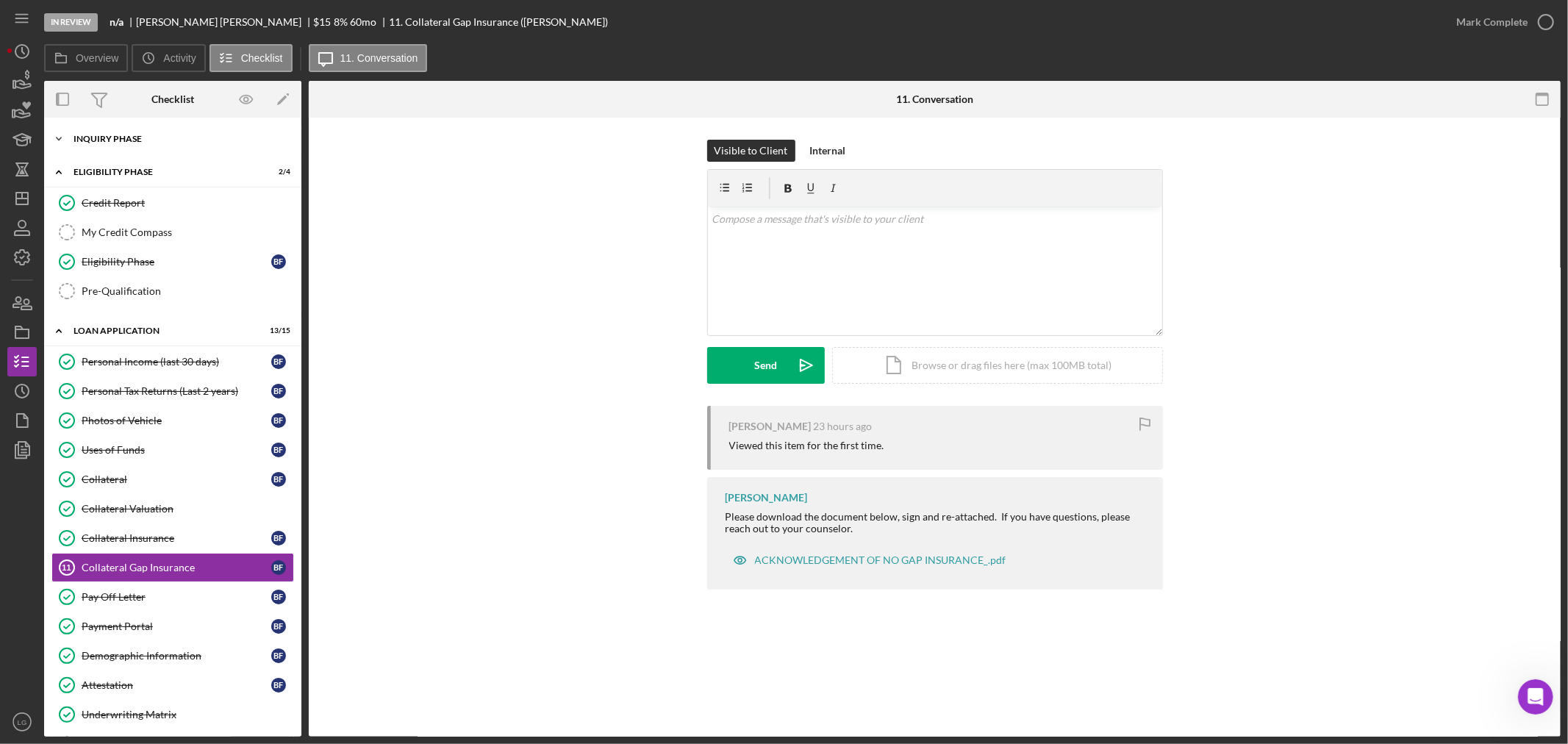
click at [118, 147] on div "Icon/Expander Inquiry Phase 5 / 12" at bounding box center [172, 139] width 257 height 29
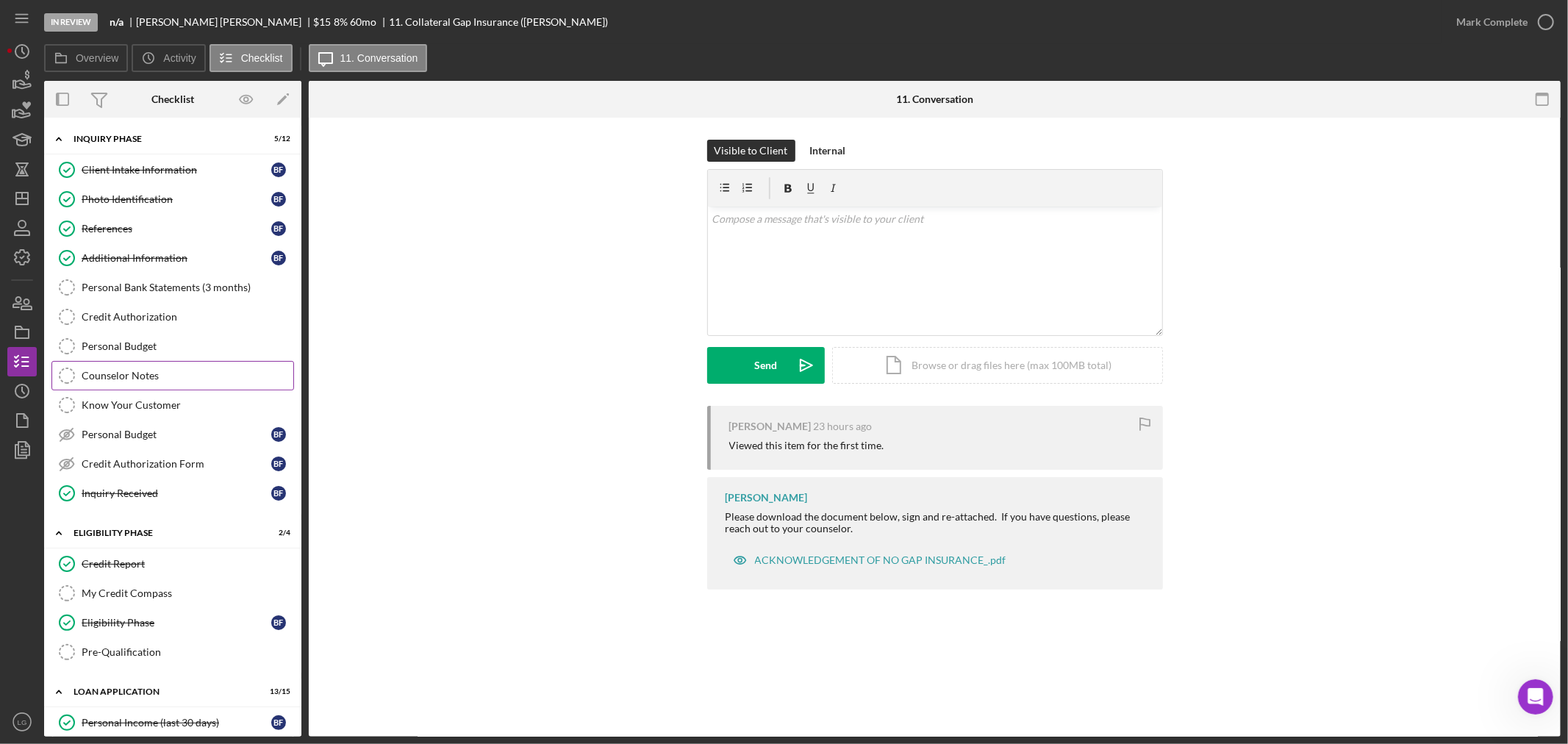
click at [141, 367] on link "Counselor Notes Counselor Notes" at bounding box center [173, 376] width 243 height 29
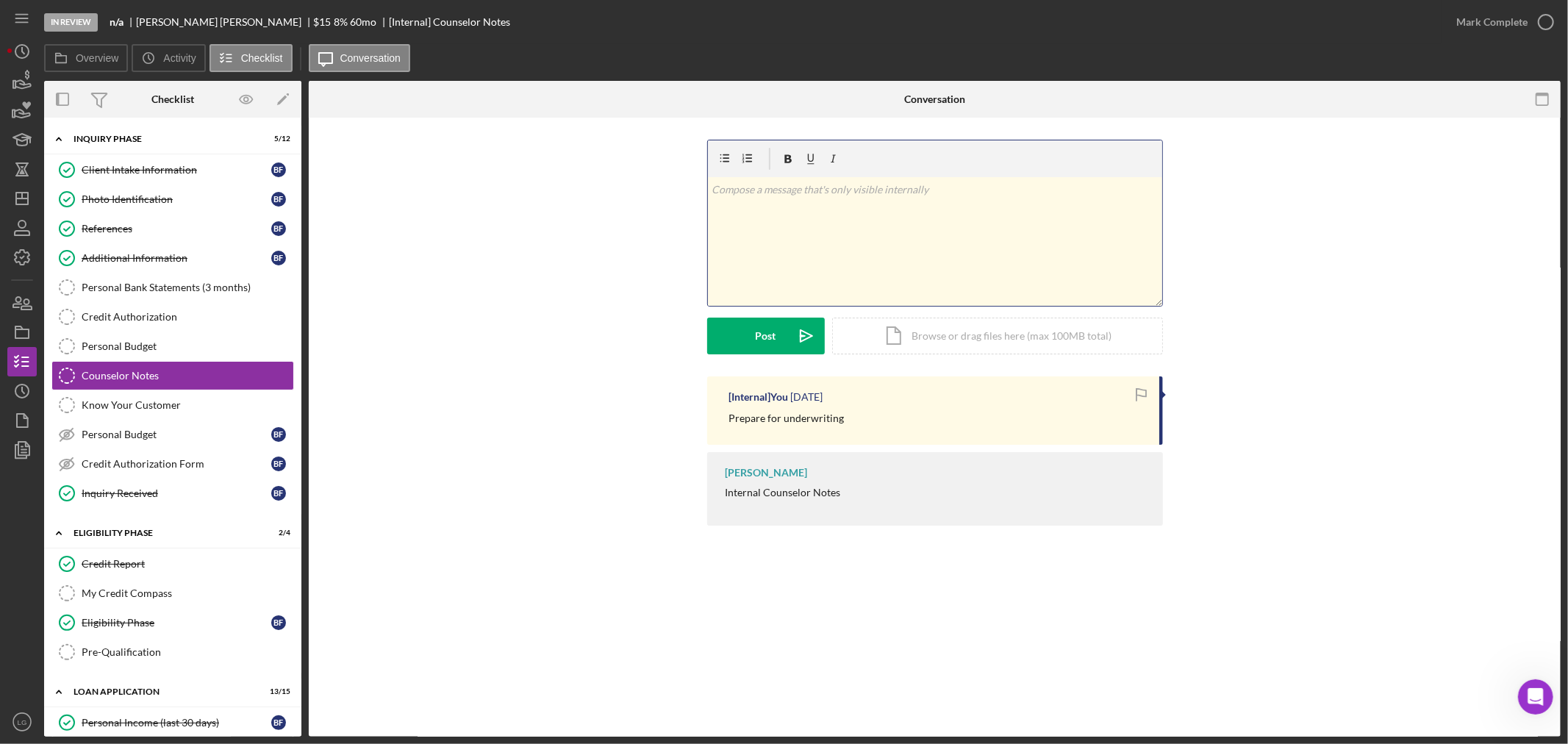
click at [910, 239] on div "v Color teal Color pink Remove color Add row above Add row below Add column bef…" at bounding box center [935, 241] width 454 height 129
click at [963, 202] on div "v Color teal Color pink Remove color Add row above Add row below Add column bef…" at bounding box center [935, 241] width 454 height 129
click at [1005, 219] on div "v Color teal Color pink Remove color Add row above Add row below Add column bef…" at bounding box center [935, 241] width 454 height 129
click at [1032, 170] on div at bounding box center [935, 159] width 454 height 37
click at [1027, 191] on p "Client will drop off title and title app - [DATE] 9.26." at bounding box center [935, 190] width 446 height 16
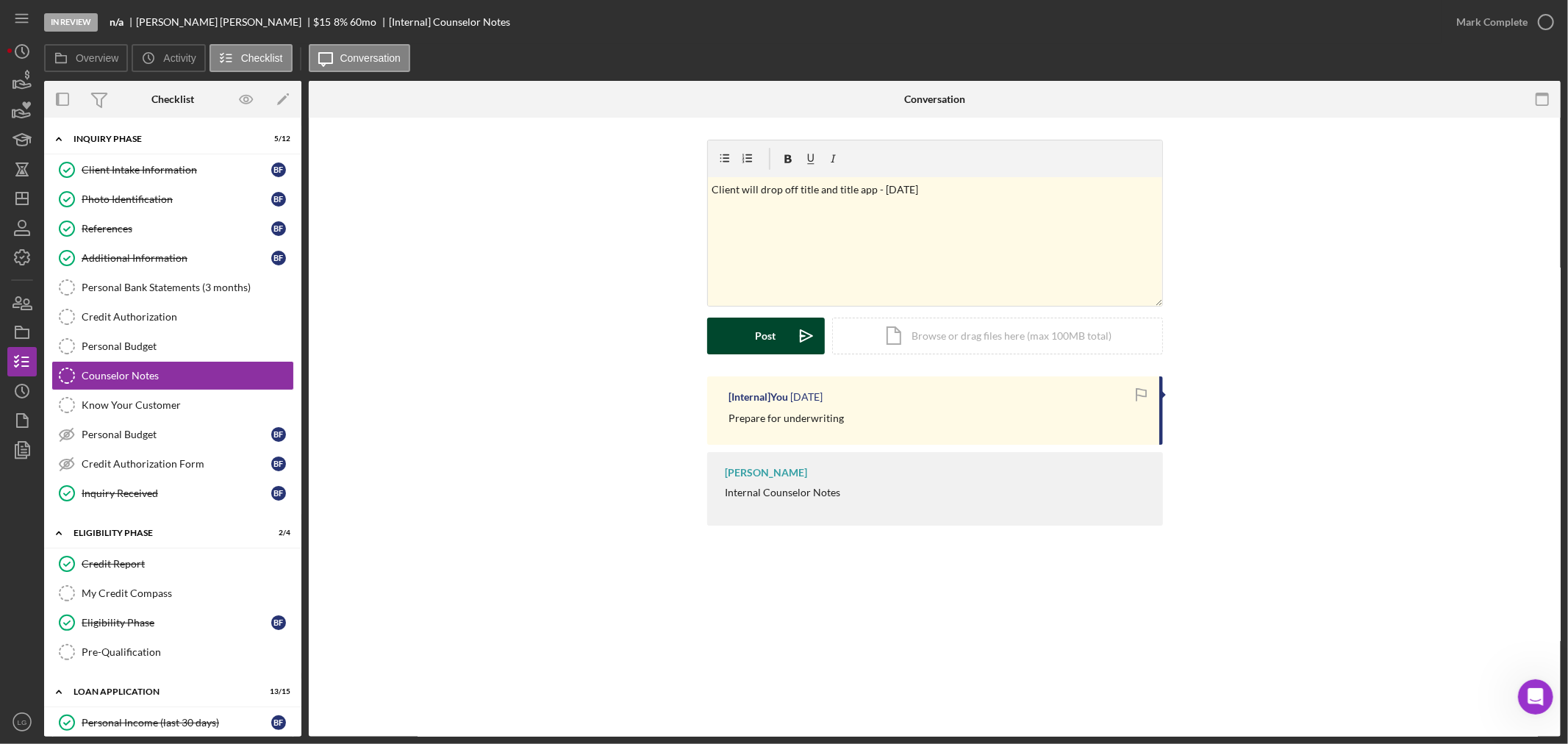
click at [791, 324] on icon "Icon/icon-invite-send" at bounding box center [807, 336] width 37 height 37
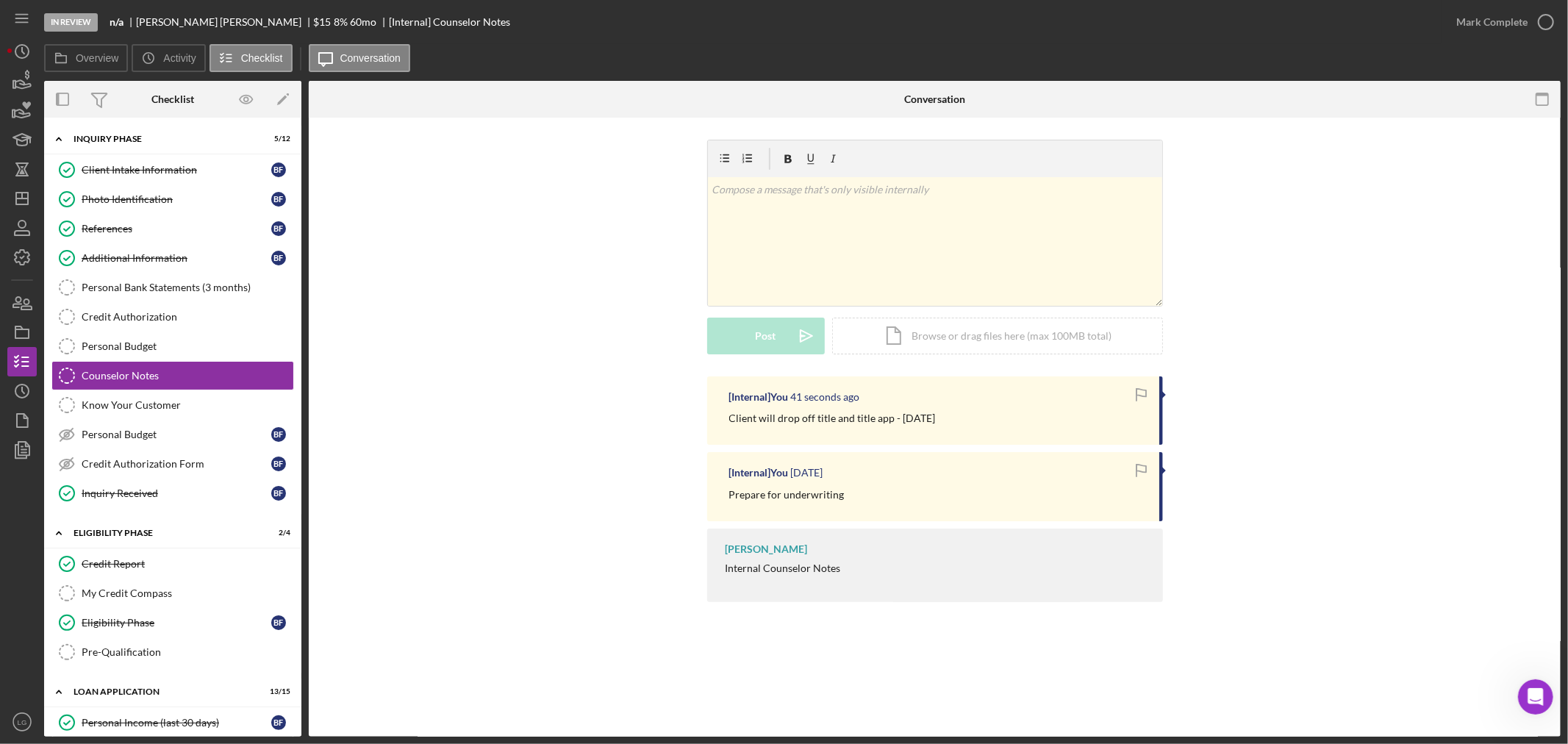
click at [454, 270] on div "v Color teal Color pink Remove color Add row above Add row below Add column bef…" at bounding box center [935, 258] width 1208 height 237
click at [24, 194] on icon "Icon/Dashboard" at bounding box center [22, 199] width 37 height 37
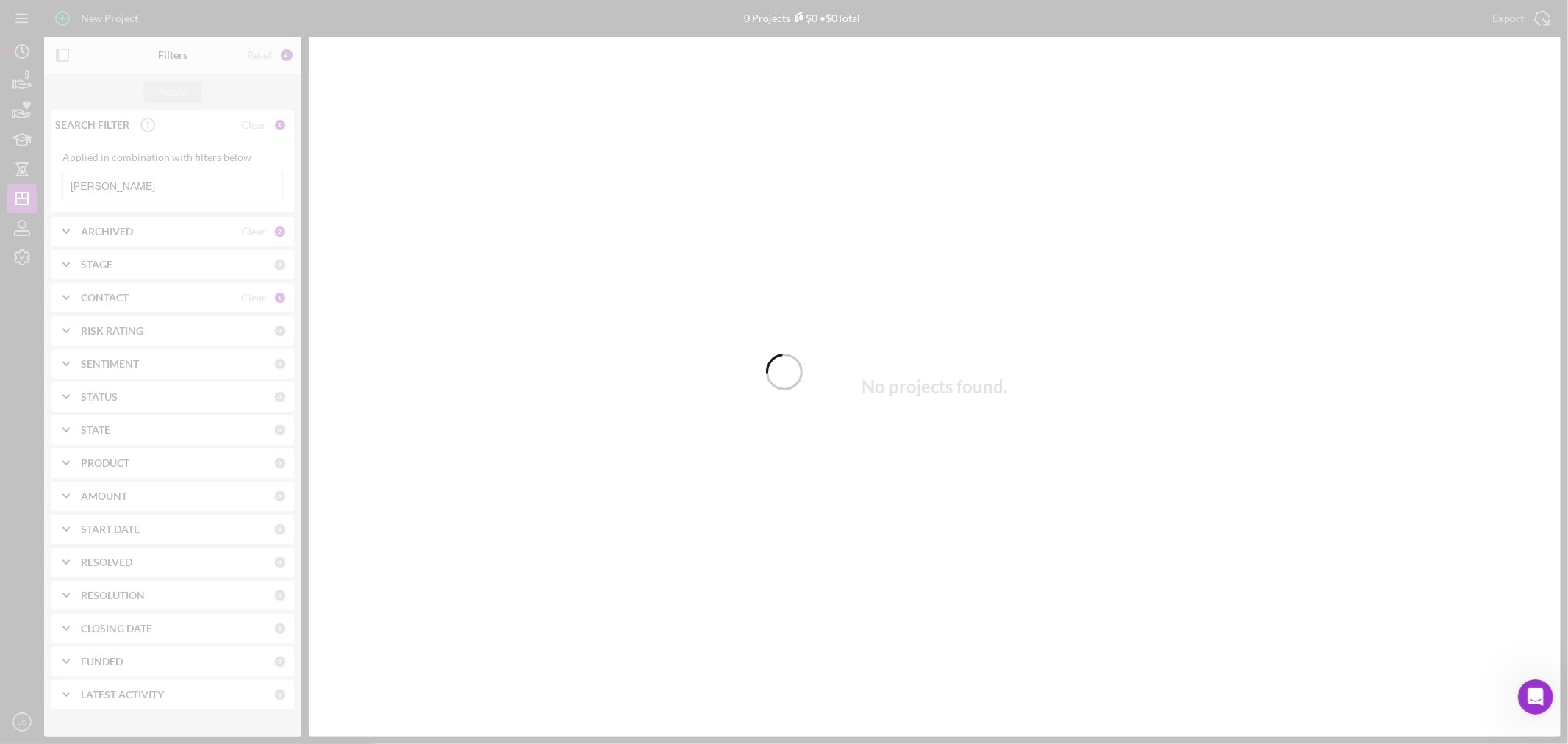
click at [113, 177] on div at bounding box center [784, 372] width 1568 height 744
click at [125, 188] on div at bounding box center [784, 372] width 1568 height 744
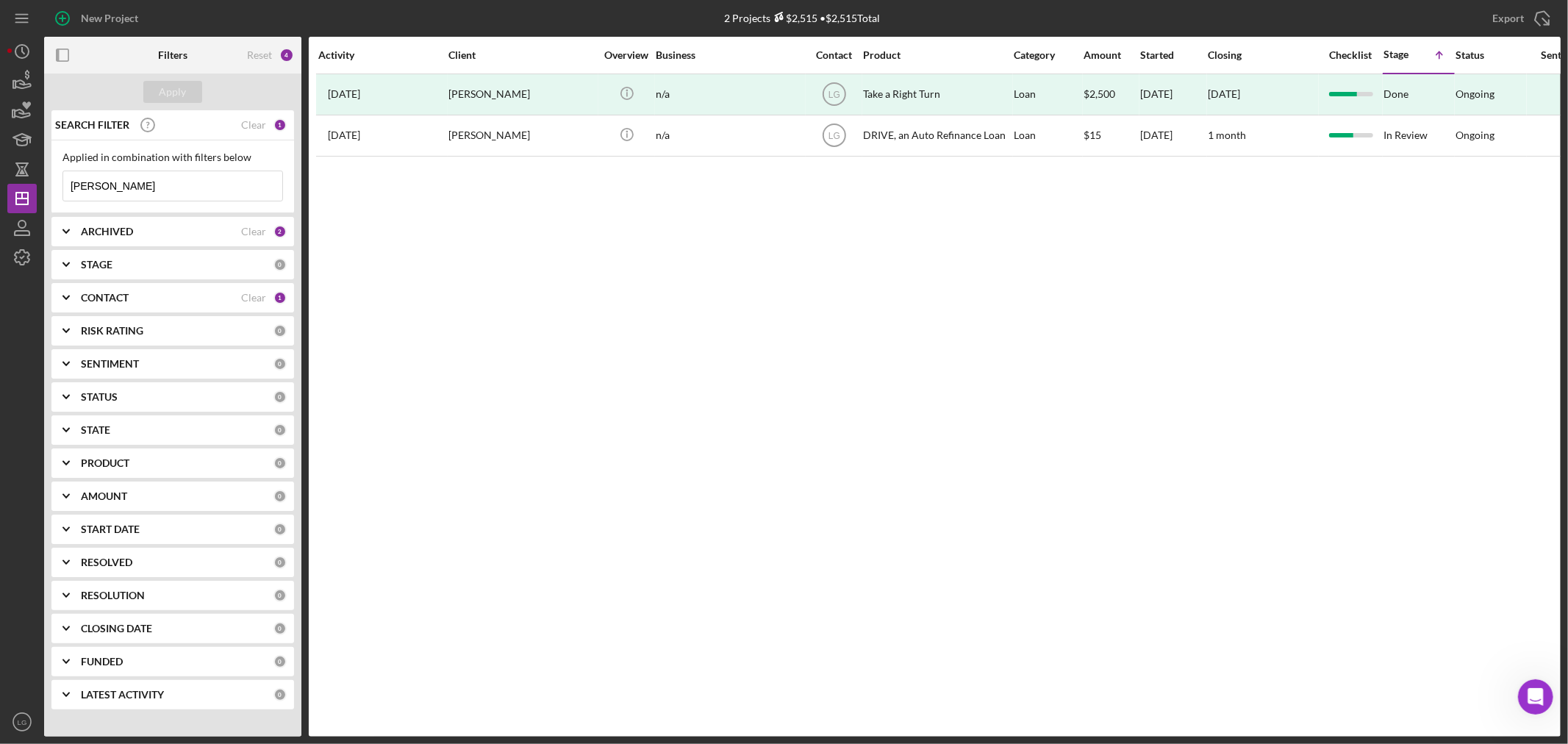
click at [125, 188] on input "[PERSON_NAME]" at bounding box center [173, 185] width 219 height 29
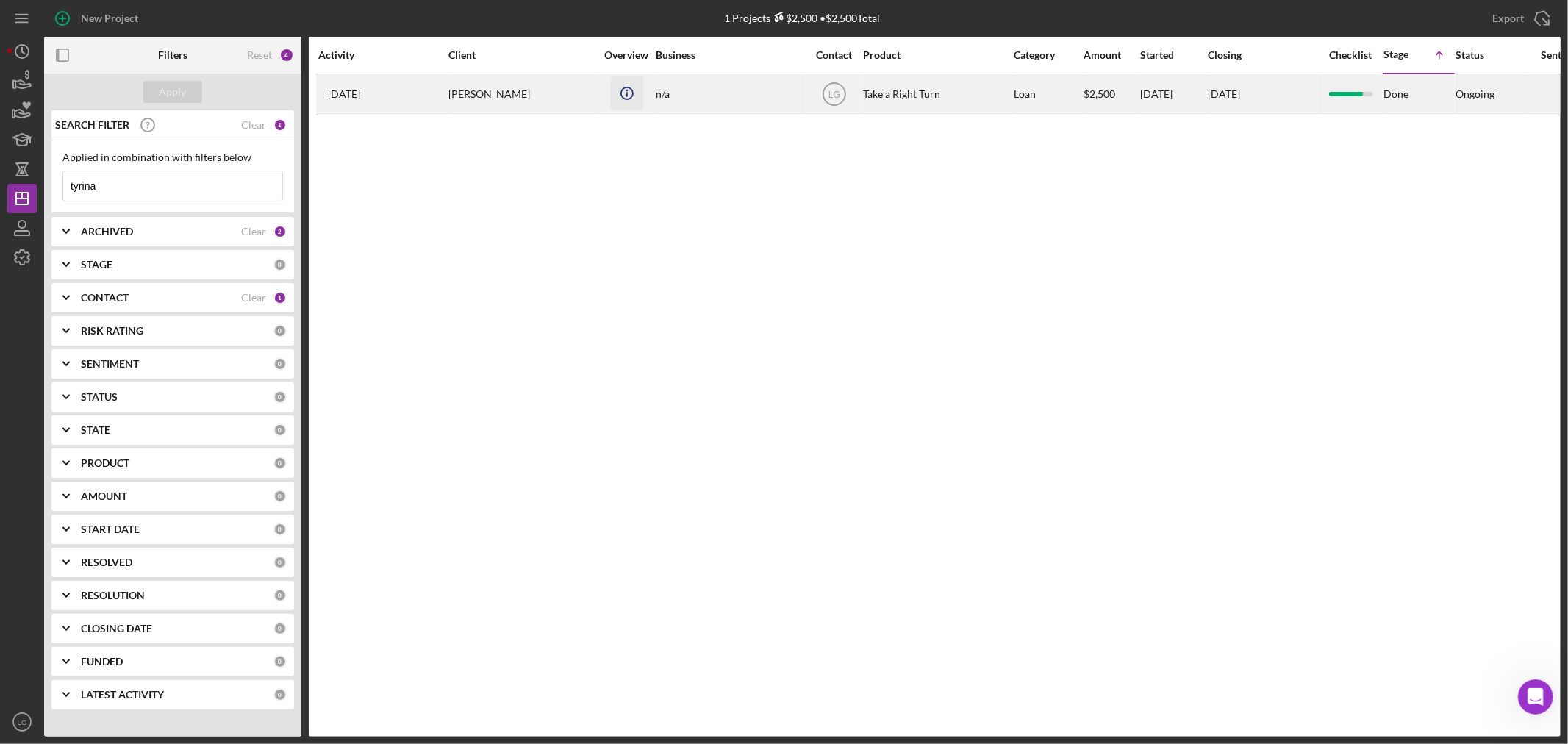
type input "tyrina"
click at [626, 104] on icon "Icon/Info" at bounding box center [626, 93] width 33 height 33
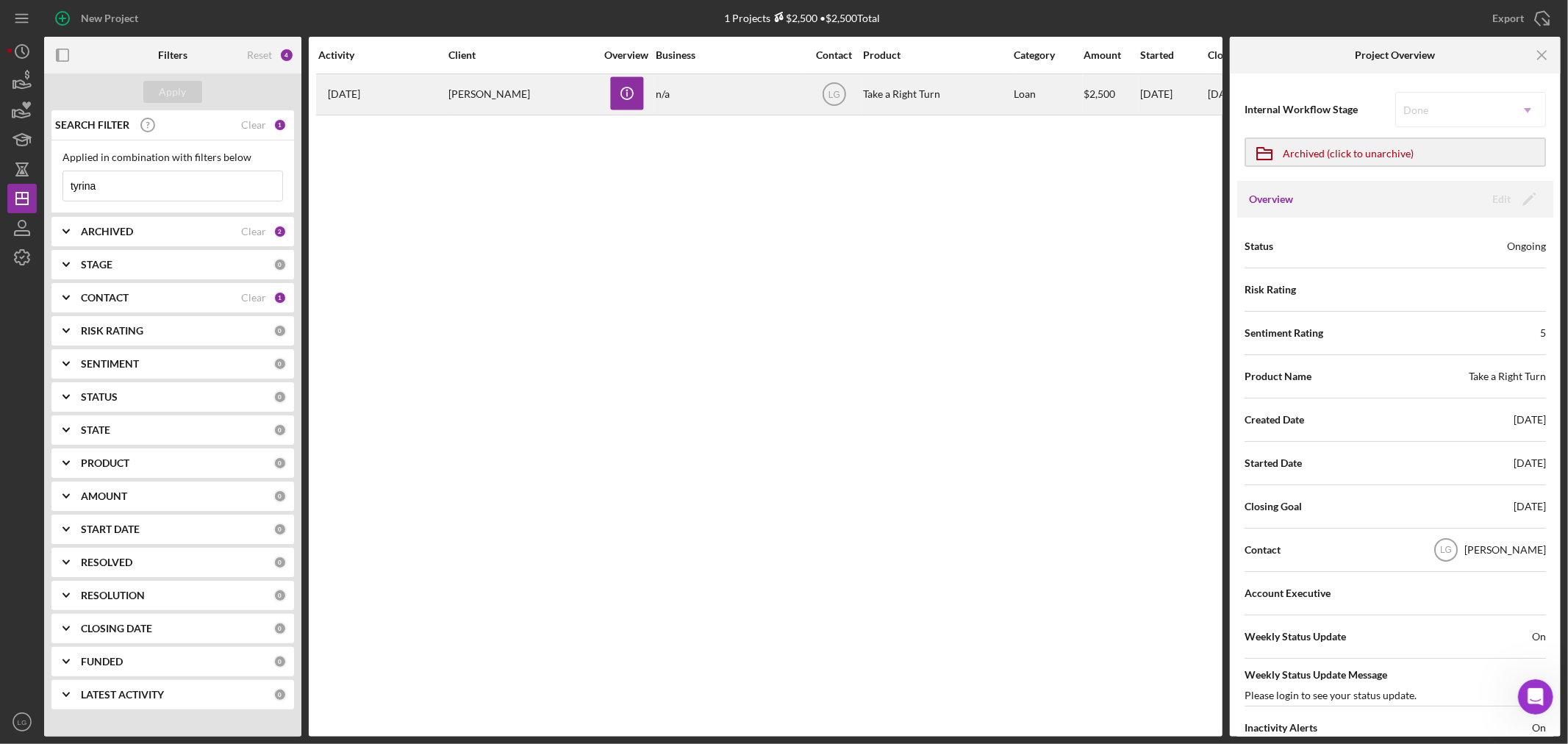
click at [570, 99] on div "[PERSON_NAME]" at bounding box center [521, 94] width 147 height 39
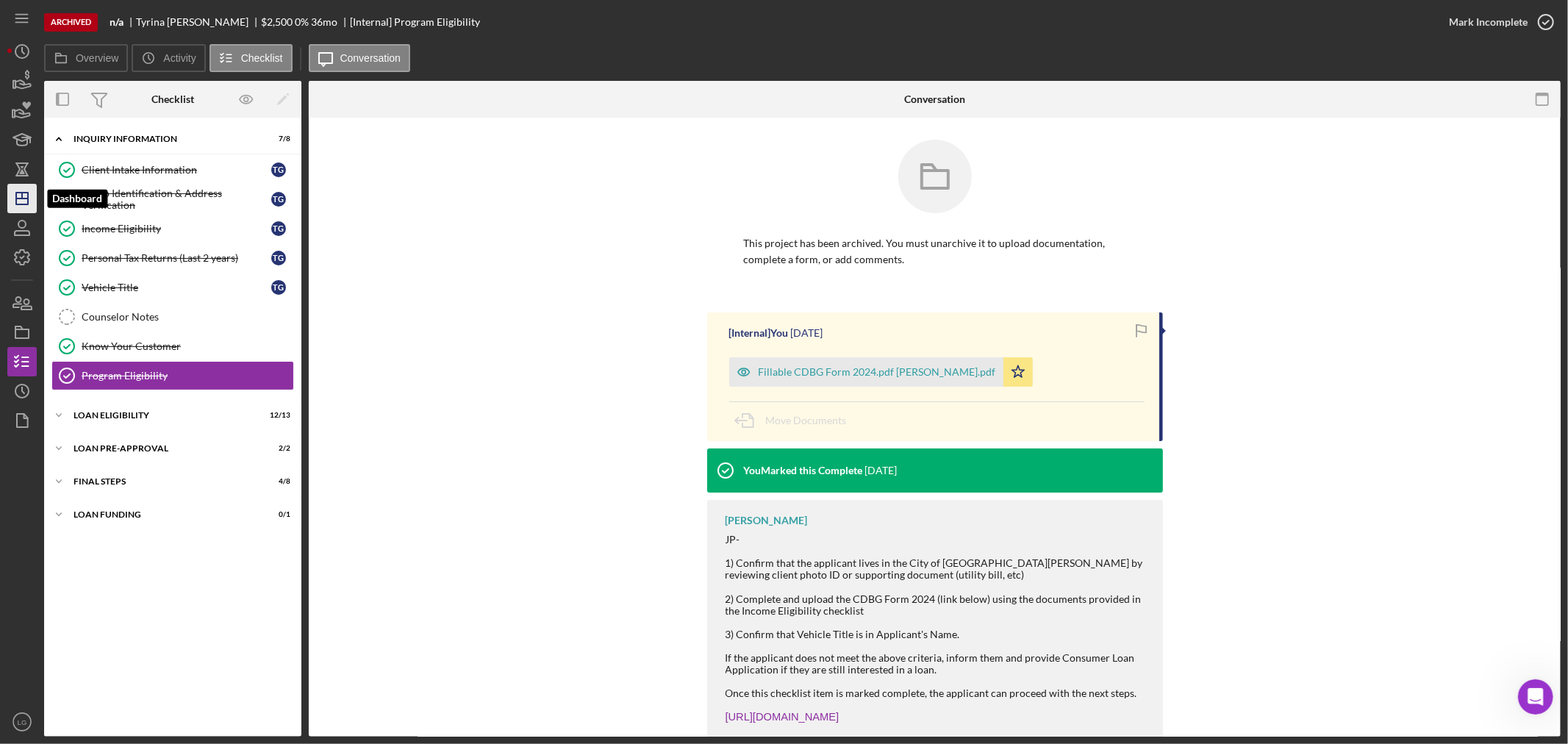
click at [23, 188] on icon "Icon/Dashboard" at bounding box center [22, 199] width 37 height 37
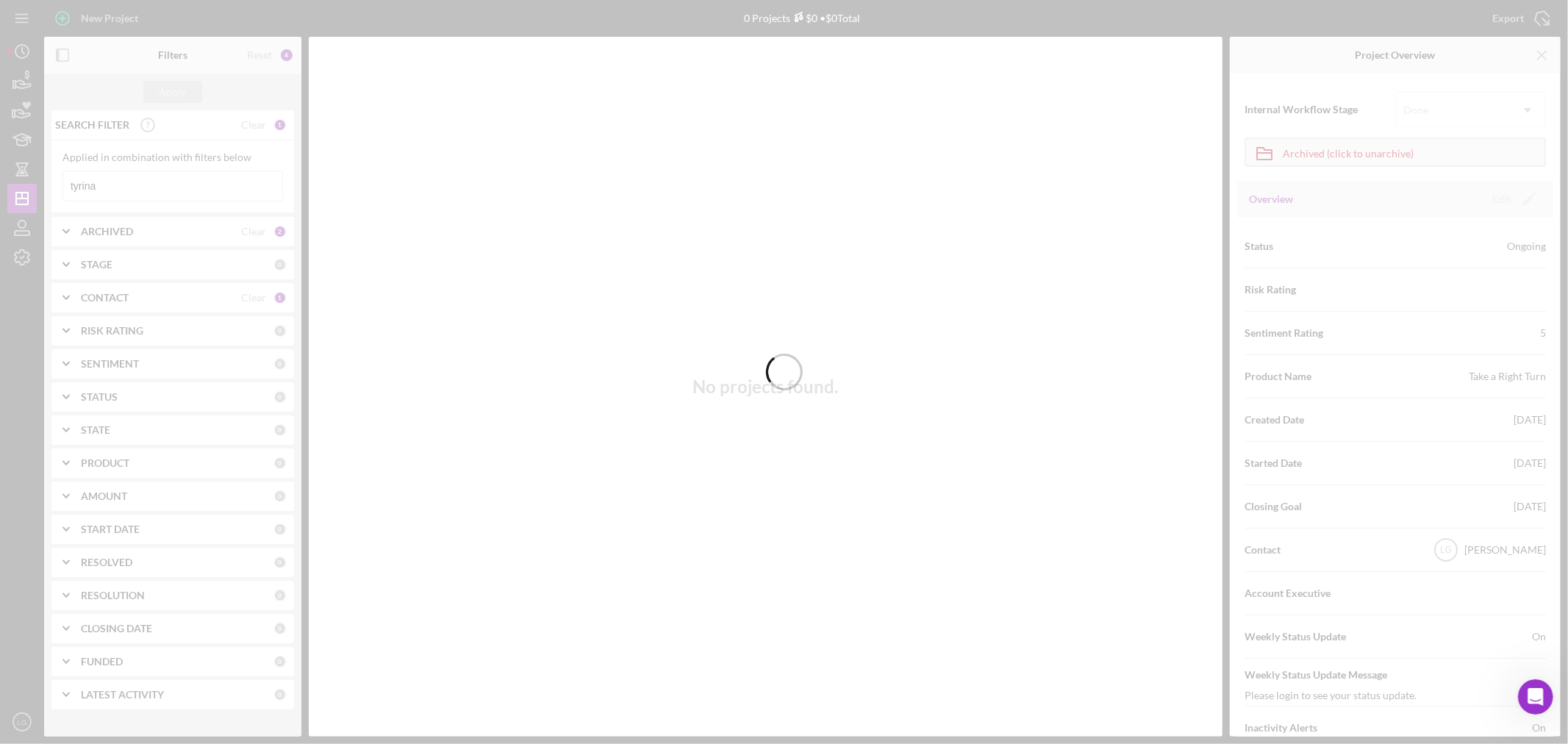
click at [192, 229] on div at bounding box center [784, 372] width 1568 height 744
